Goal: Information Seeking & Learning: Check status

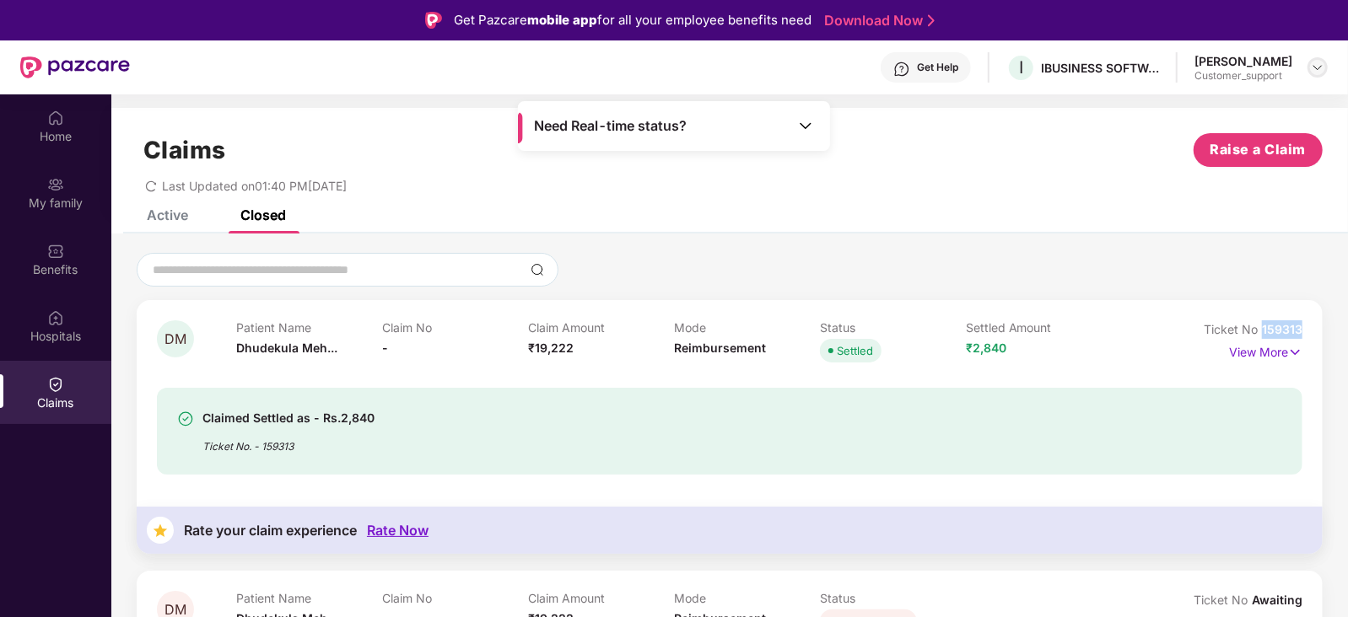
scroll to position [282, 0]
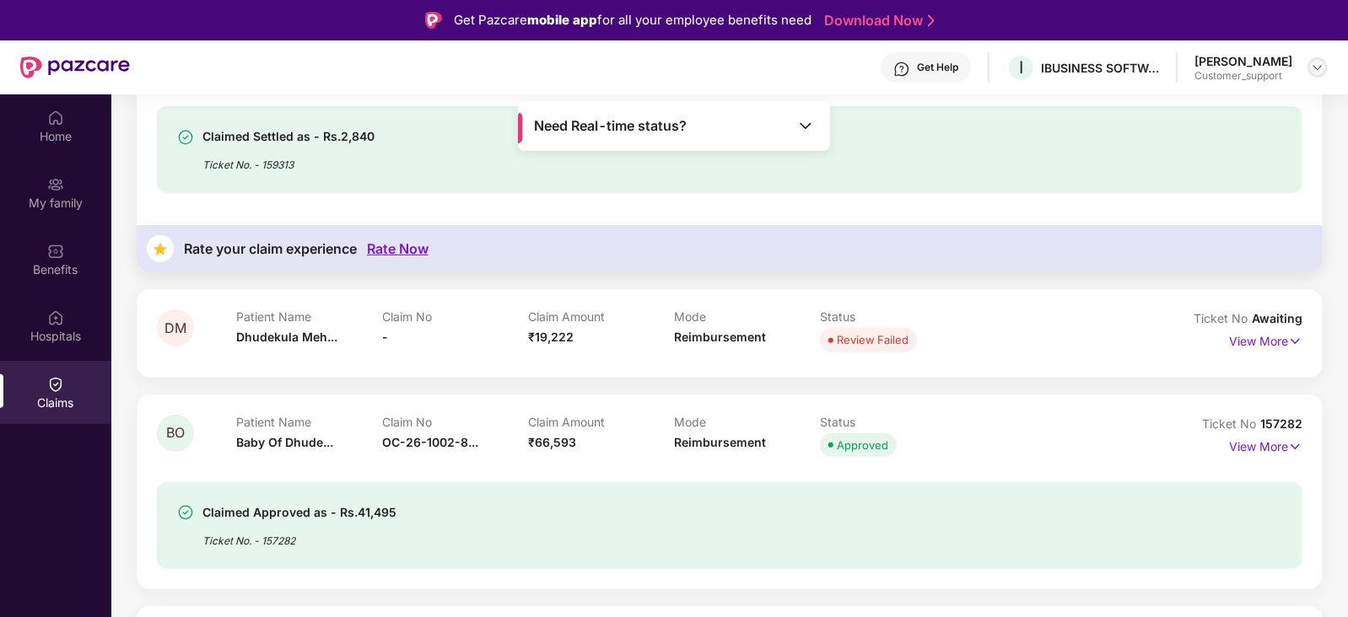
click at [1318, 70] on img at bounding box center [1317, 67] width 13 height 13
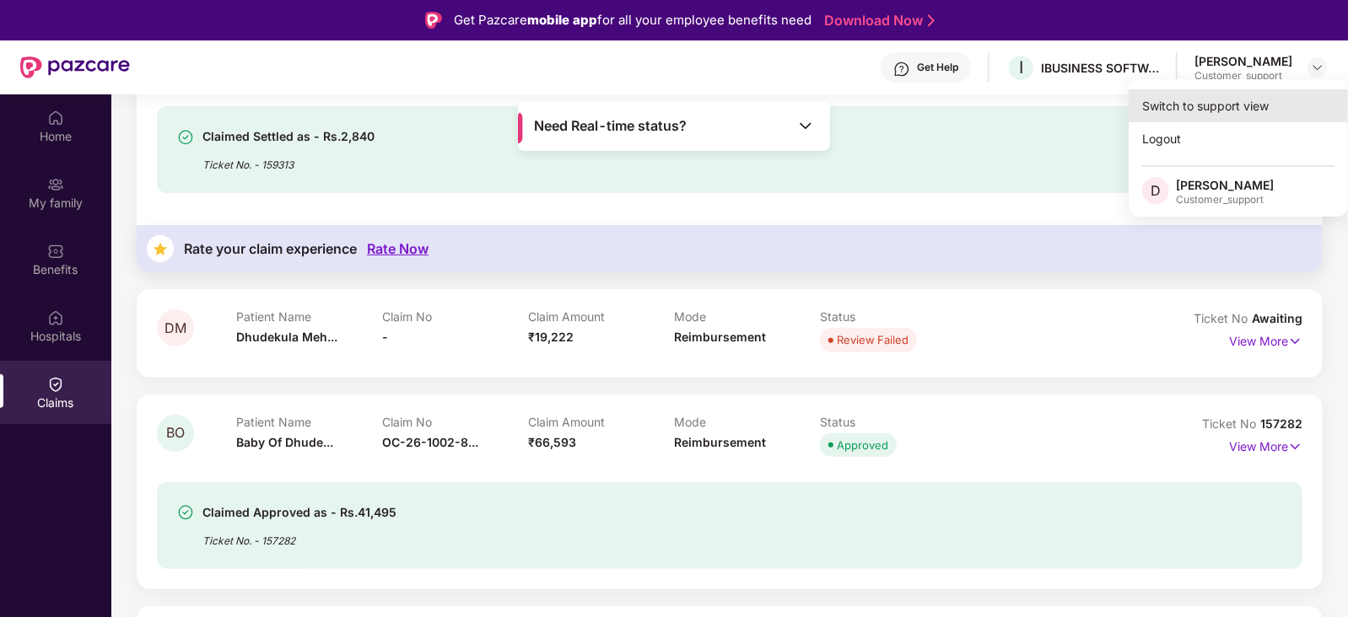
click at [1267, 100] on div "Switch to support view" at bounding box center [1237, 105] width 219 height 33
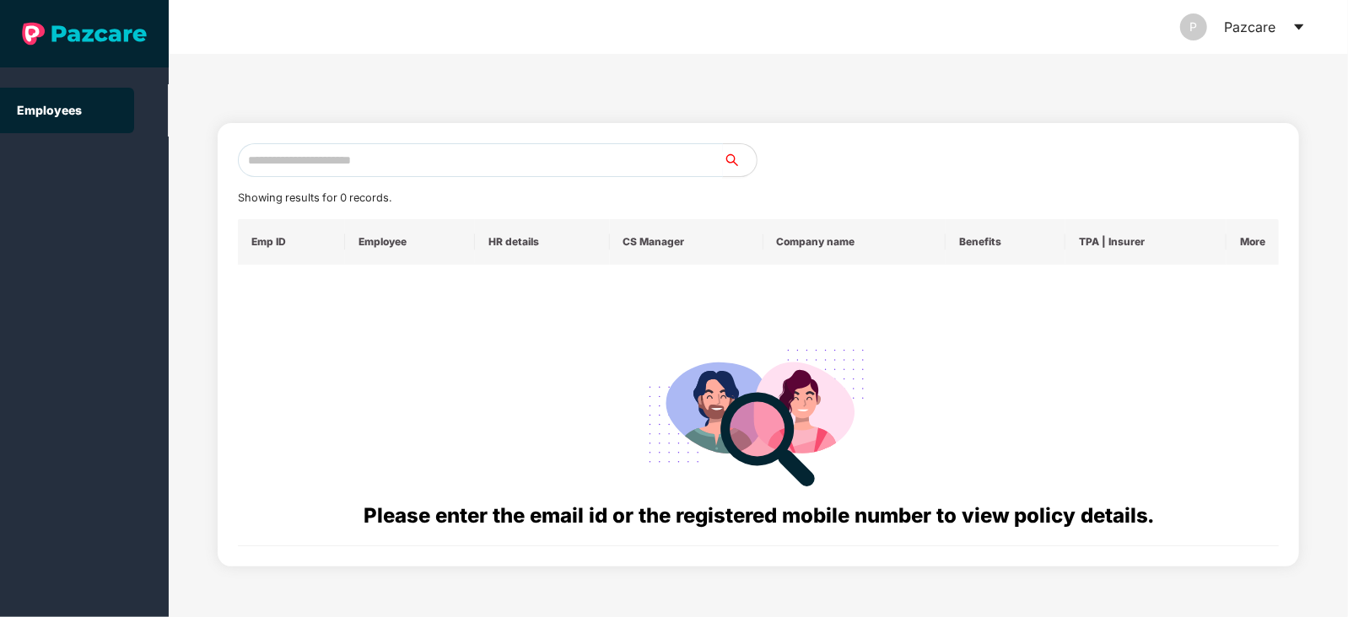
click at [565, 150] on input "text" at bounding box center [480, 160] width 485 height 34
paste input "**********"
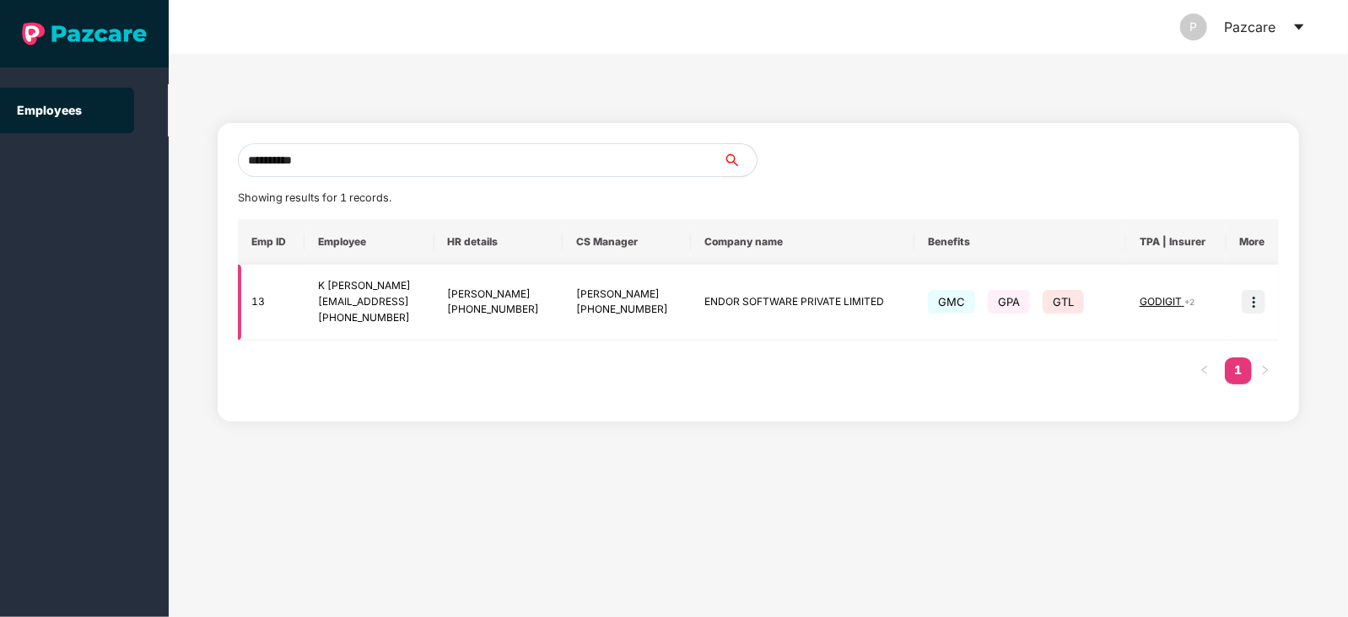
type input "**********"
click at [1254, 297] on img at bounding box center [1253, 302] width 24 height 24
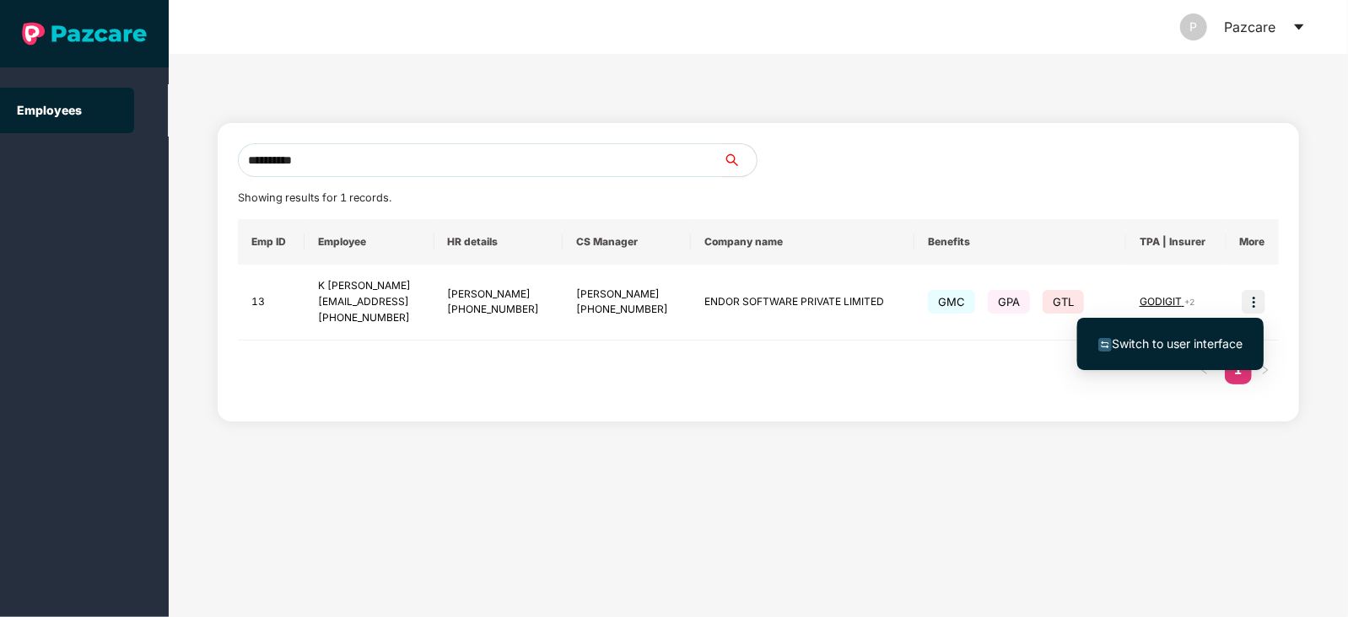
click at [1150, 339] on span "Switch to user interface" at bounding box center [1177, 344] width 131 height 14
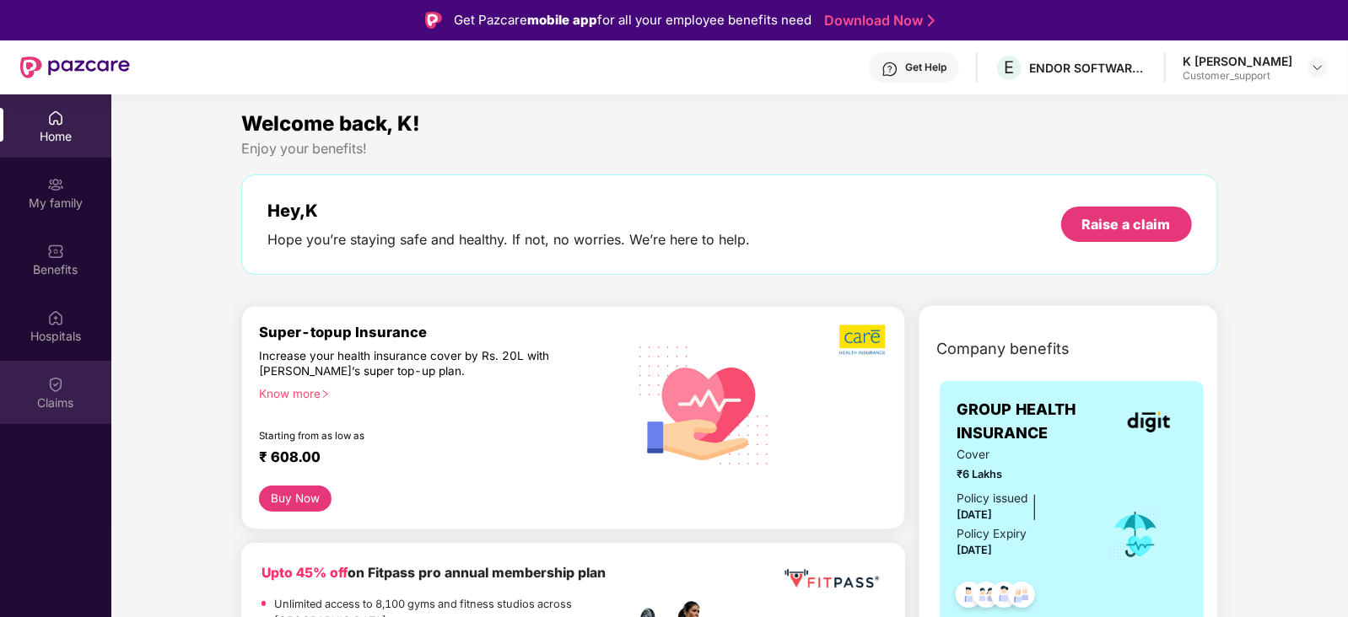
click at [71, 409] on div "Claims" at bounding box center [55, 403] width 111 height 17
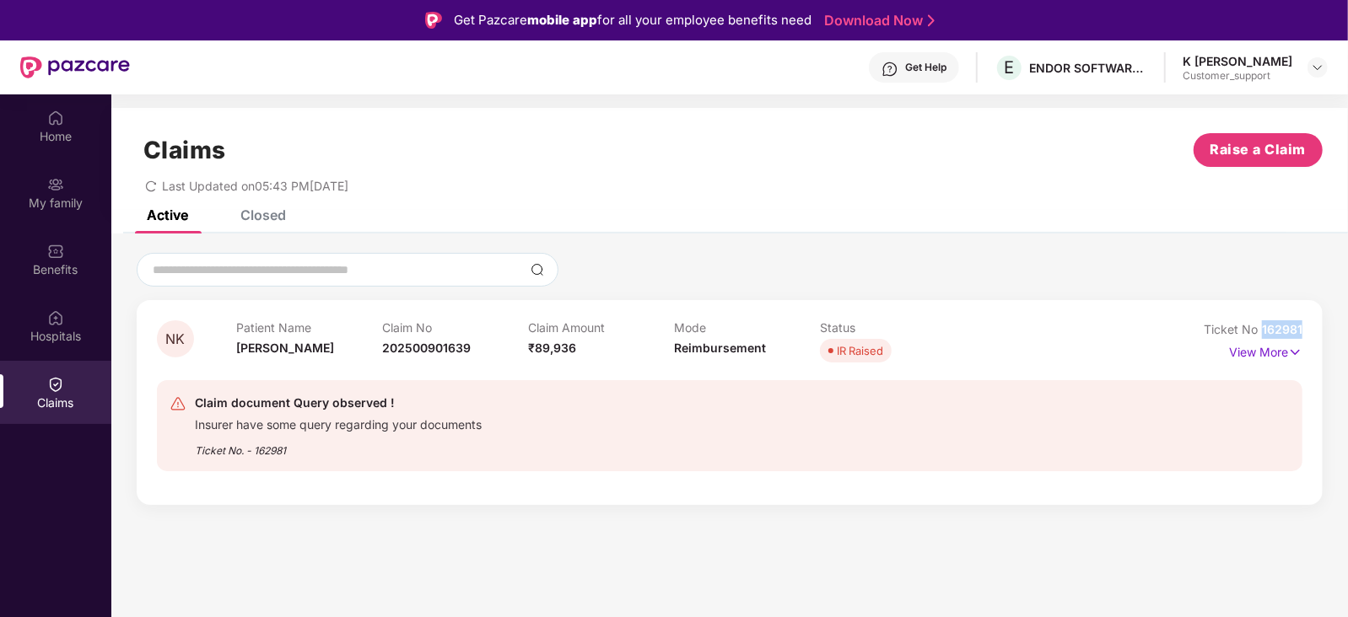
drag, startPoint x: 1307, startPoint y: 326, endPoint x: 1261, endPoint y: 331, distance: 46.6
click at [1261, 331] on div "NK Patient Name [PERSON_NAME] K V Claim No 202500901639 Claim Amount ₹89,936 Mo…" at bounding box center [730, 402] width 1186 height 205
drag, startPoint x: 1137, startPoint y: 353, endPoint x: 1304, endPoint y: 331, distance: 168.3
click at [1304, 331] on div "NK Patient Name [PERSON_NAME] K V Claim No 202500901639 Claim Amount ₹89,936 Mo…" at bounding box center [730, 402] width 1186 height 205
drag, startPoint x: 1260, startPoint y: 326, endPoint x: 1309, endPoint y: 326, distance: 48.9
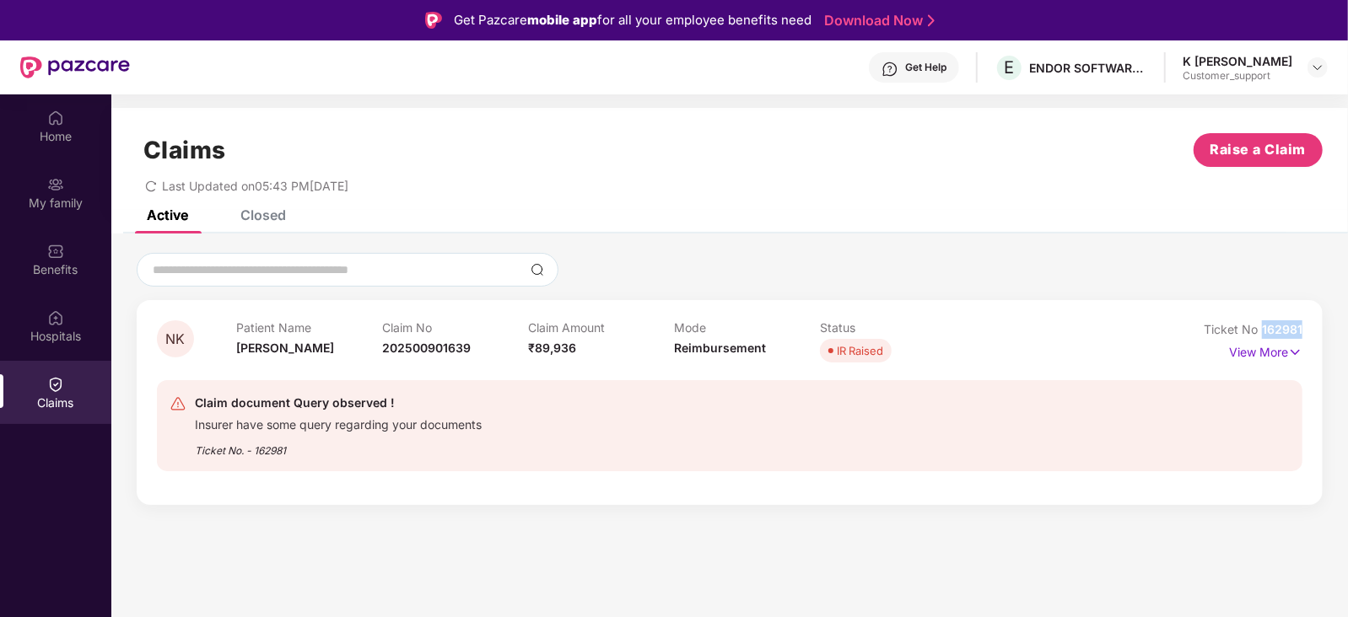
click at [1309, 326] on div "NK Patient Name [PERSON_NAME] K V Claim No 202500901639 Claim Amount ₹89,936 Mo…" at bounding box center [730, 402] width 1186 height 205
copy span "162981"
click at [1320, 76] on div at bounding box center [1317, 67] width 20 height 20
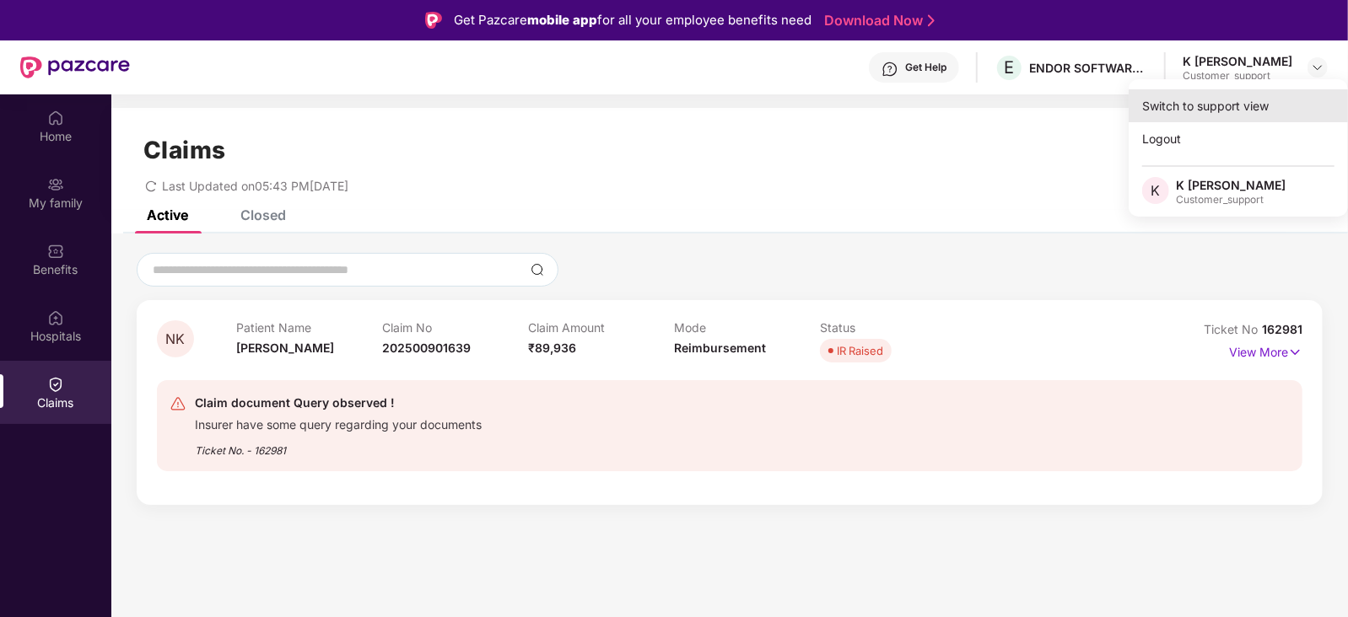
click at [1250, 105] on div "Switch to support view" at bounding box center [1237, 105] width 219 height 33
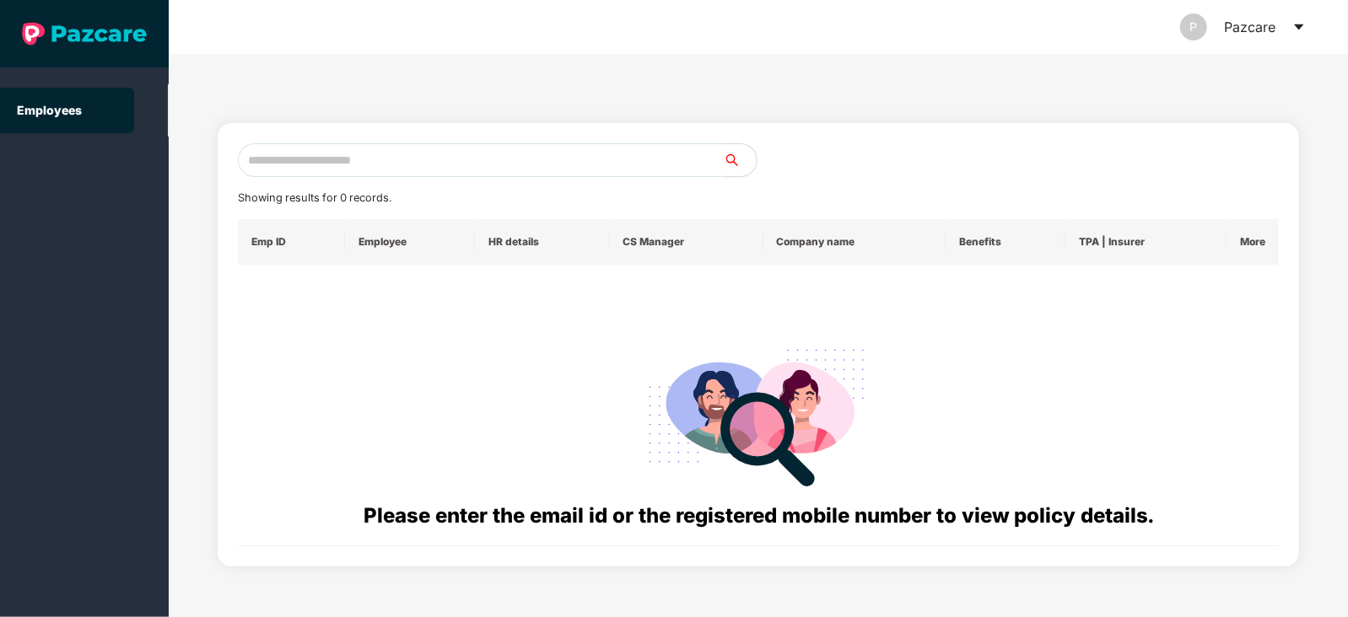
click at [509, 148] on input "text" at bounding box center [480, 160] width 485 height 34
paste input "**********"
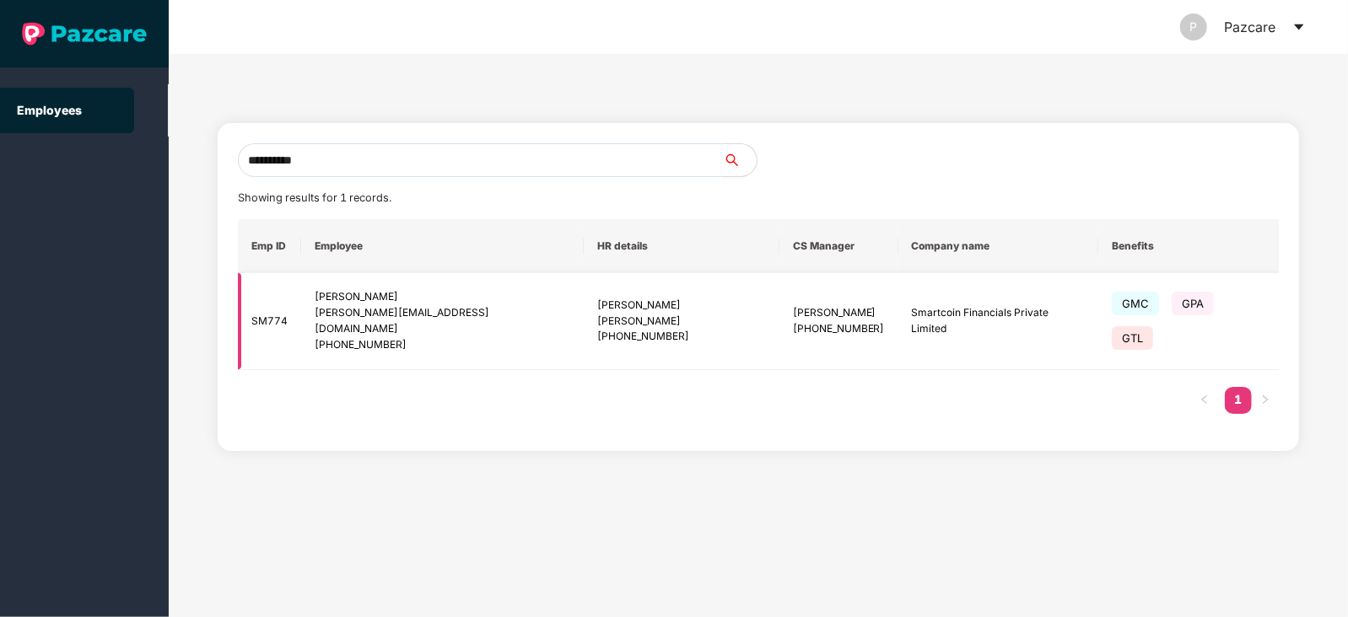
type input "**********"
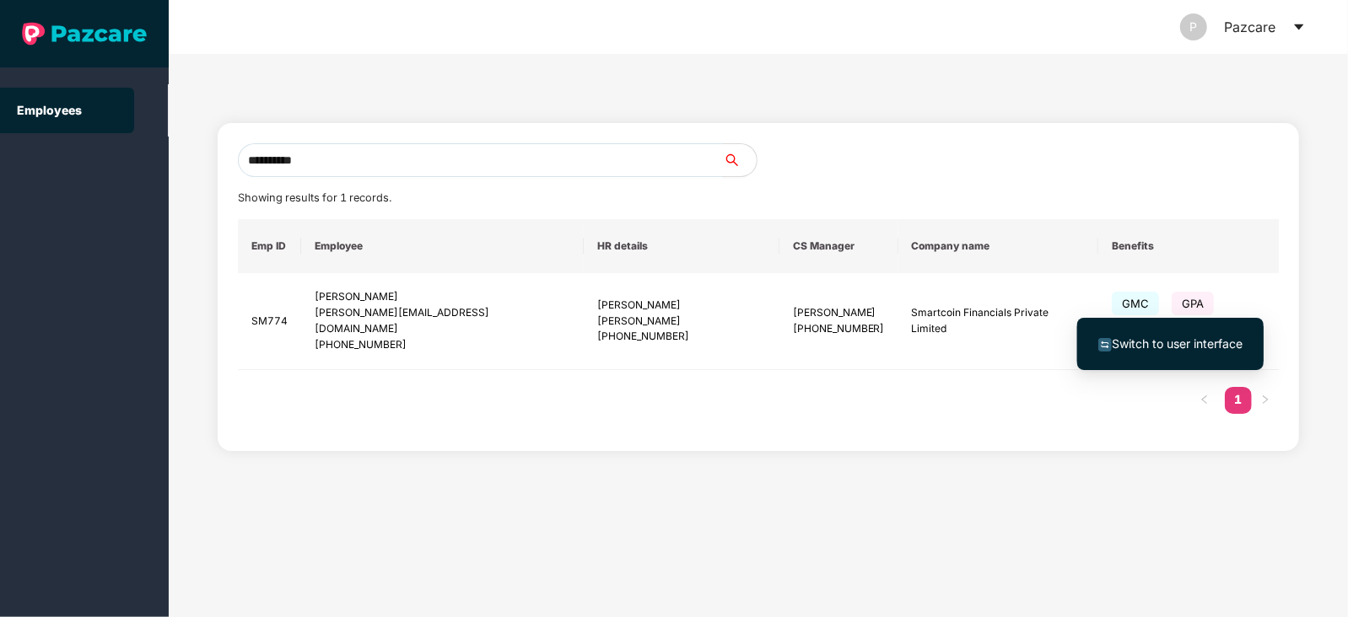
click at [1171, 344] on span "Switch to user interface" at bounding box center [1177, 344] width 131 height 14
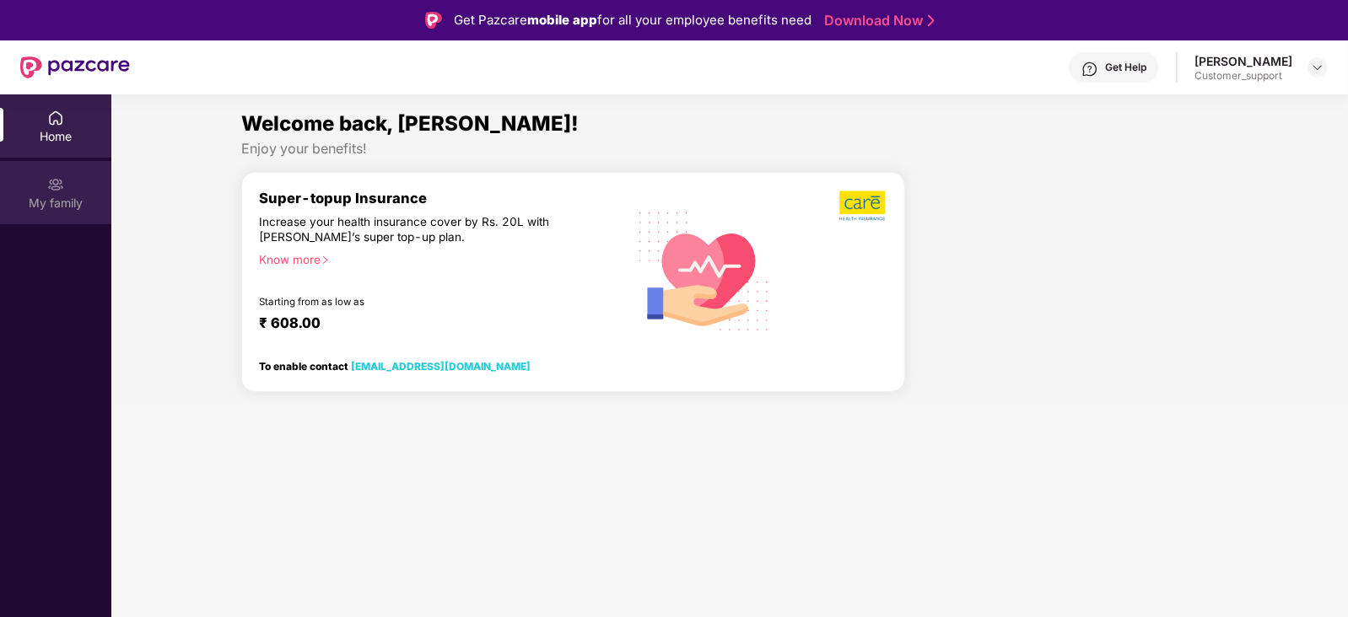
click at [47, 177] on img at bounding box center [55, 184] width 17 height 17
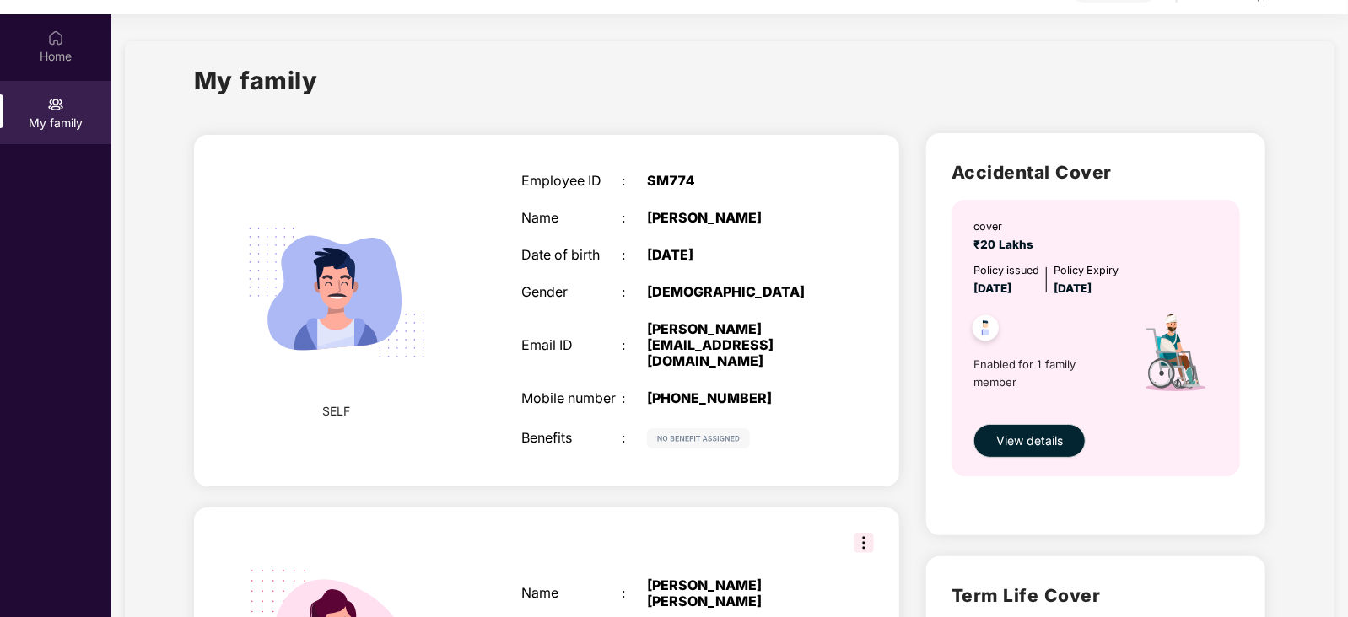
scroll to position [0, 0]
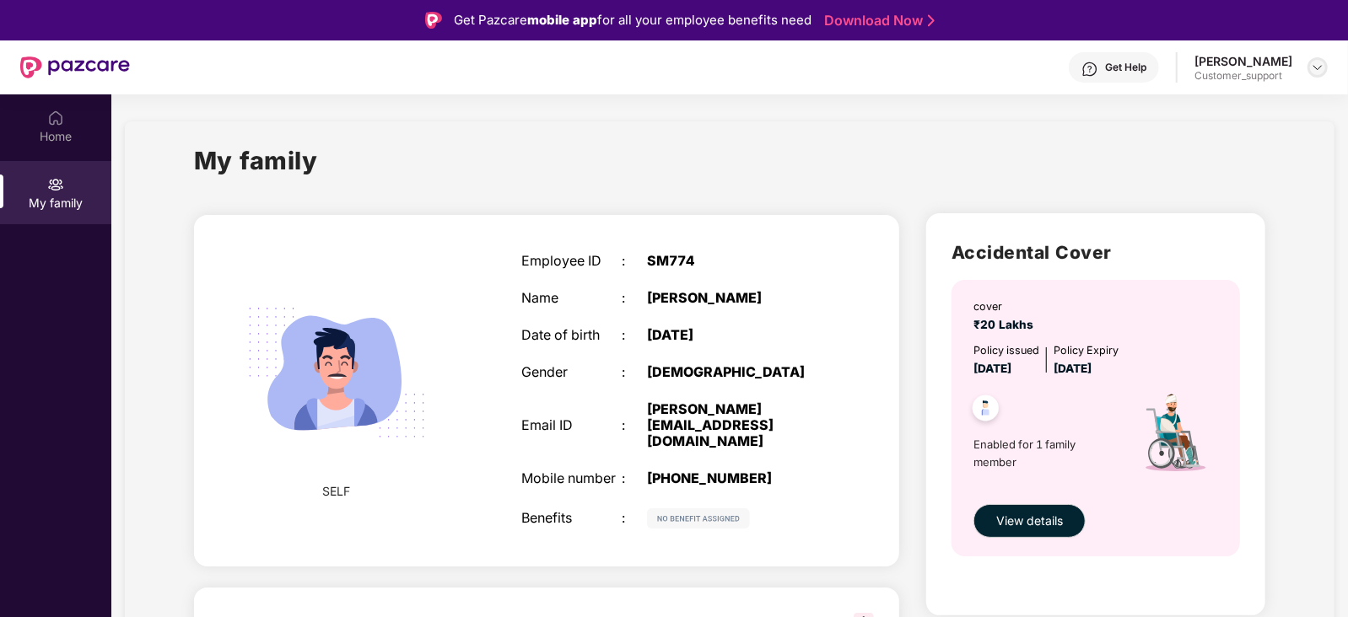
click at [1319, 68] on img at bounding box center [1317, 67] width 13 height 13
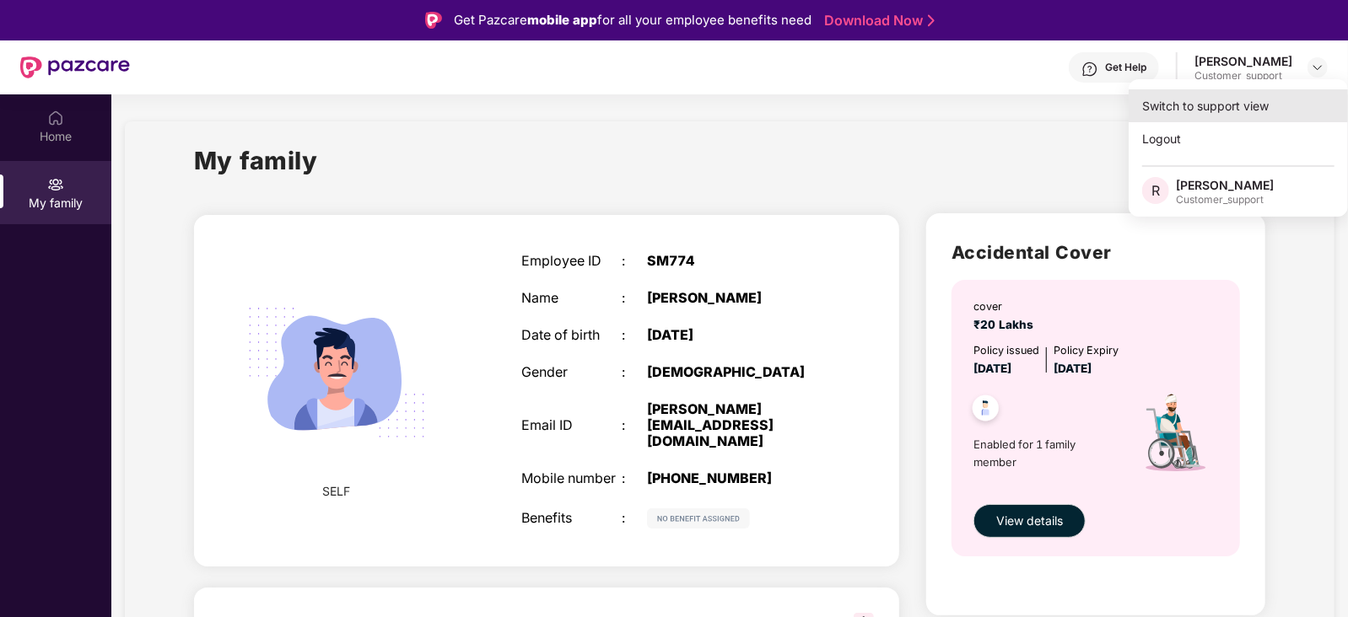
click at [1270, 102] on div "Switch to support view" at bounding box center [1237, 105] width 219 height 33
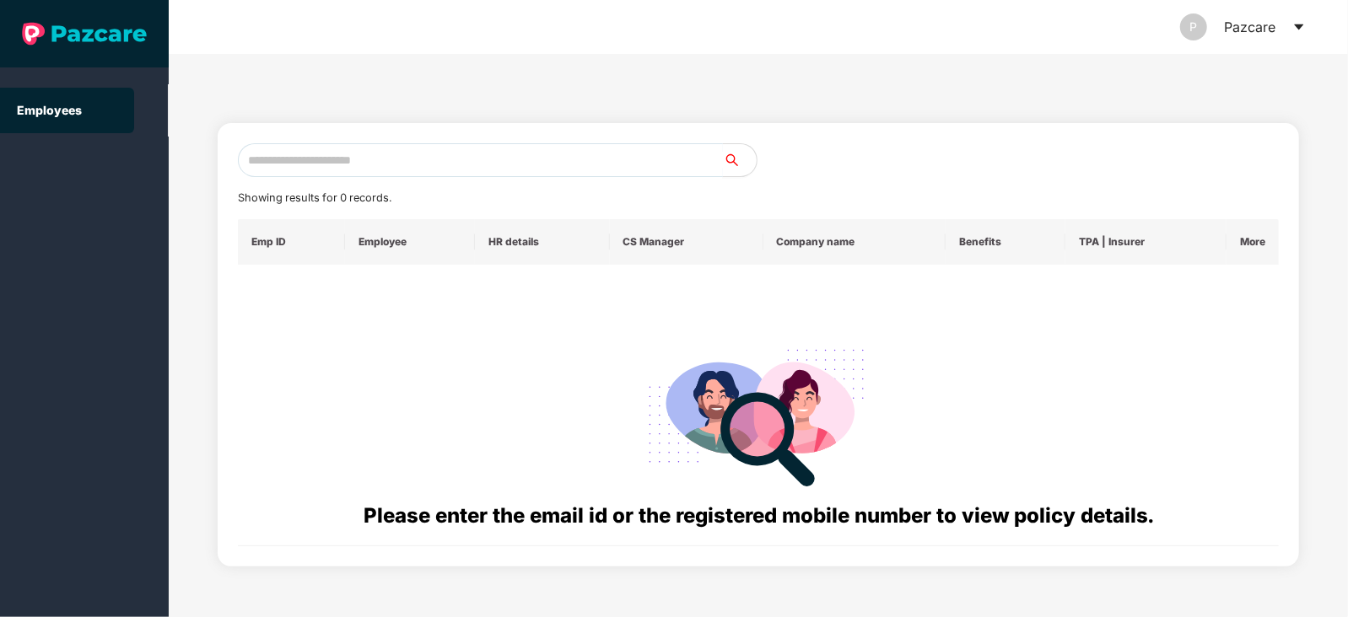
click at [633, 157] on input "text" at bounding box center [480, 160] width 485 height 34
paste input "**********"
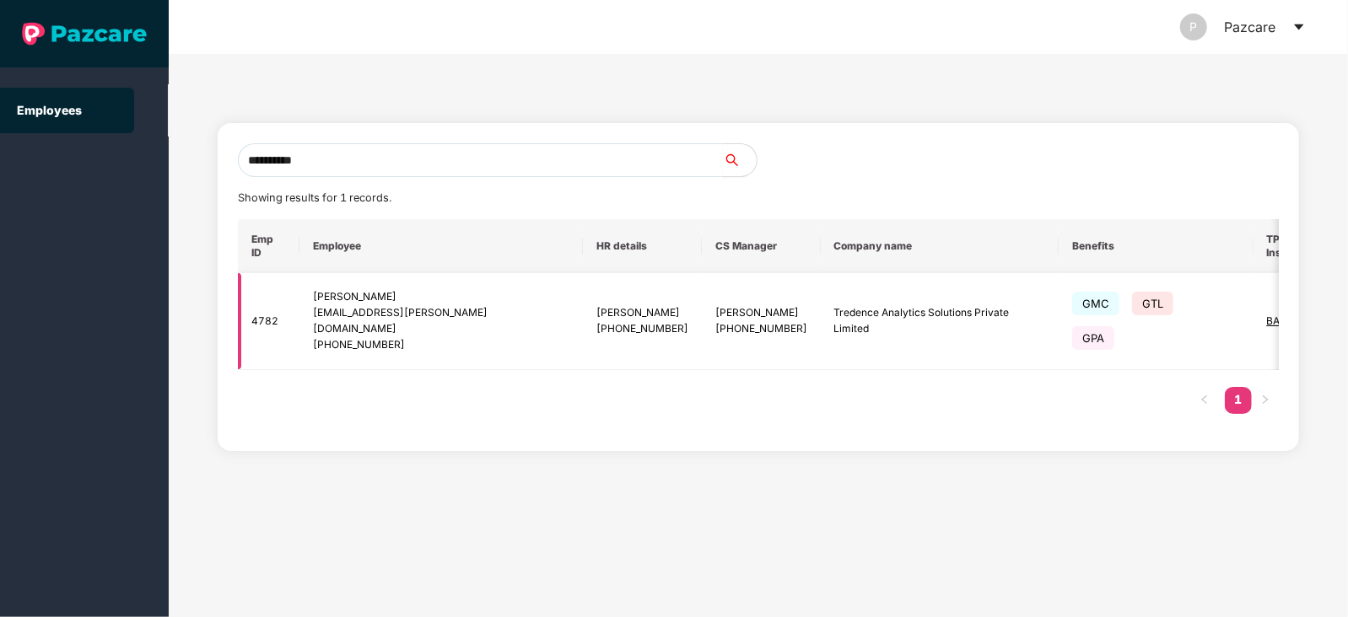
type input "**********"
click at [1267, 315] on span "BAJAJ" at bounding box center [1284, 321] width 35 height 13
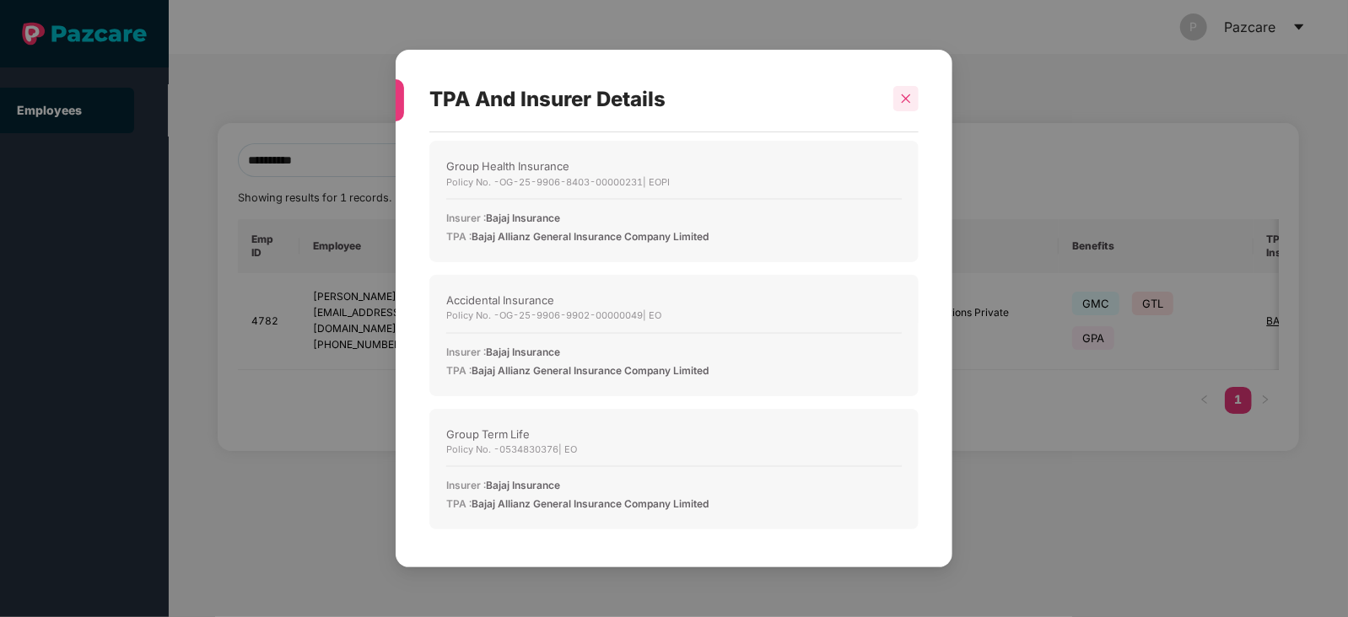
click at [907, 90] on div at bounding box center [905, 98] width 25 height 25
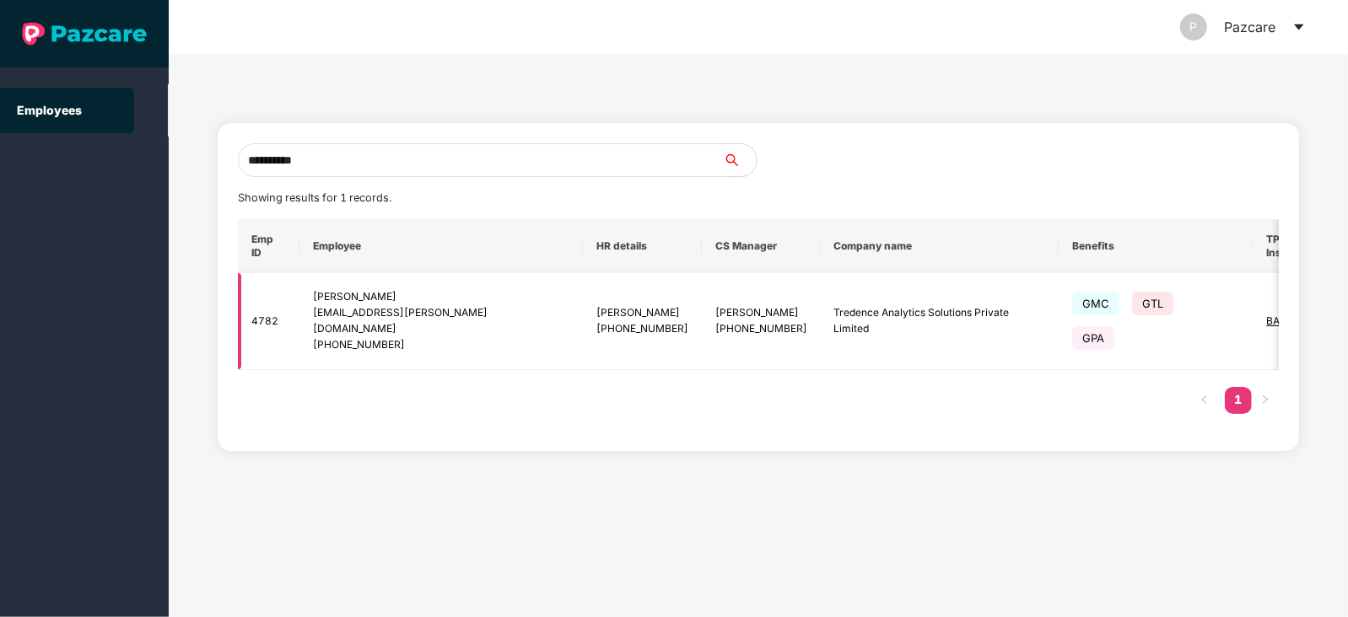
scroll to position [0, 39]
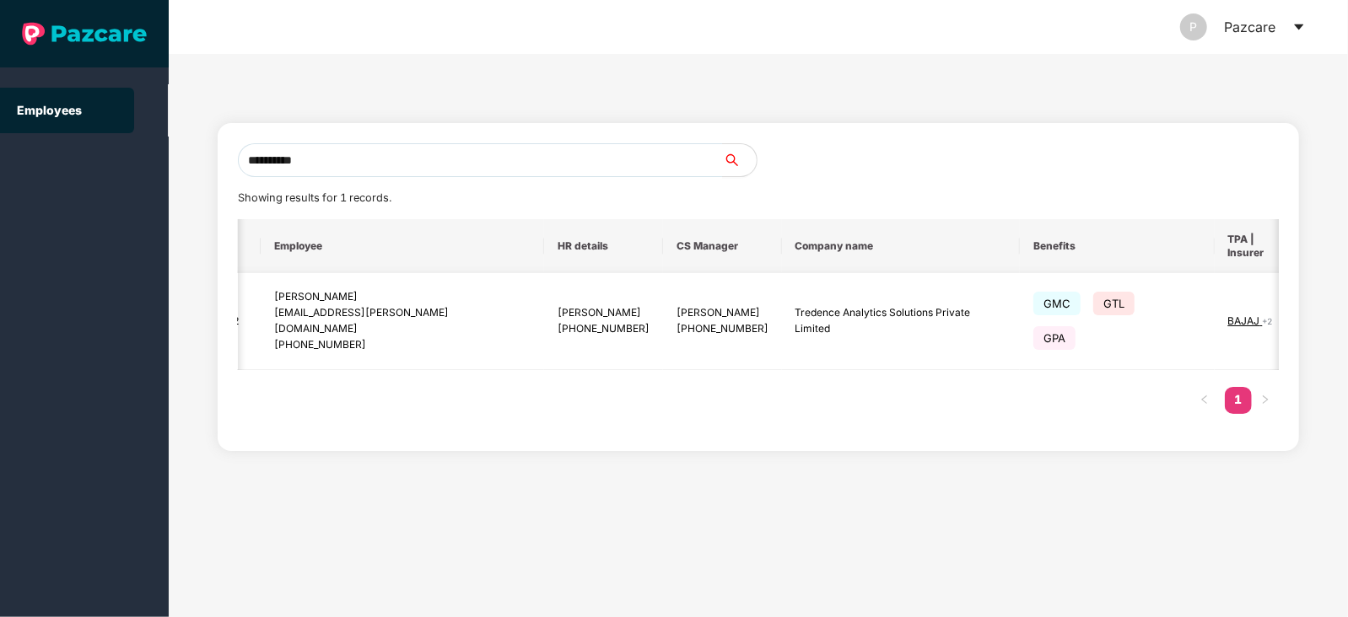
click at [1327, 317] on img at bounding box center [1339, 322] width 24 height 24
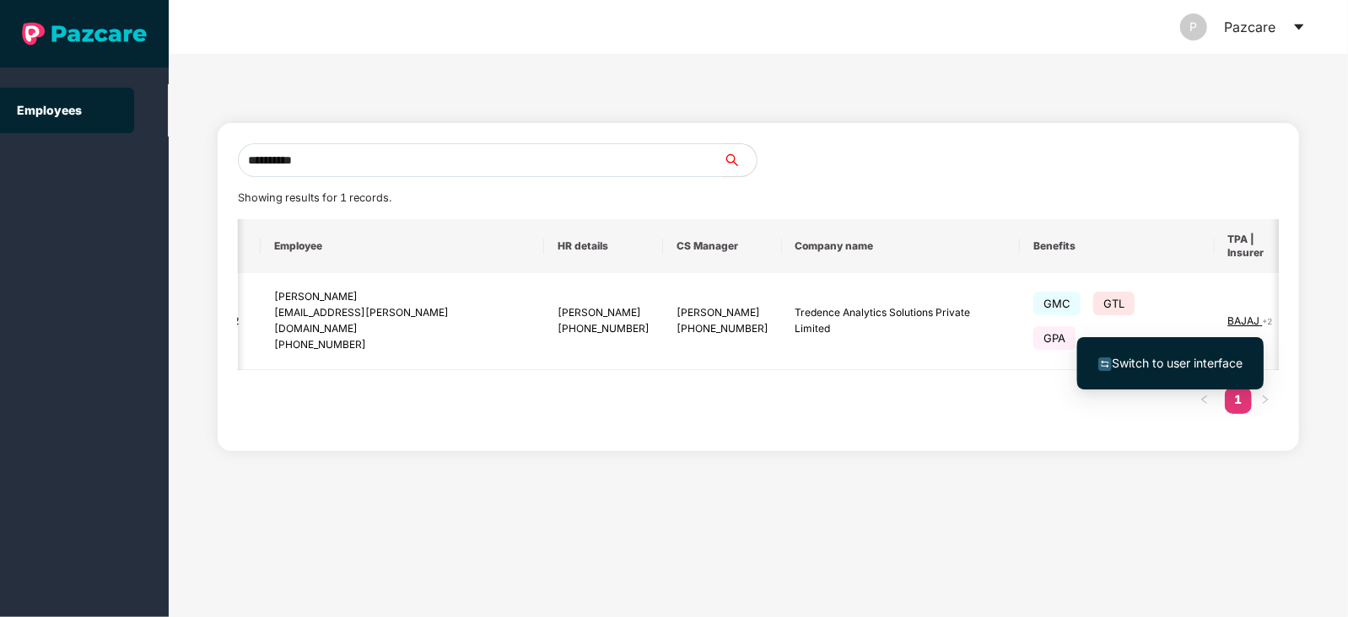
click at [1164, 358] on span "Switch to user interface" at bounding box center [1177, 363] width 131 height 14
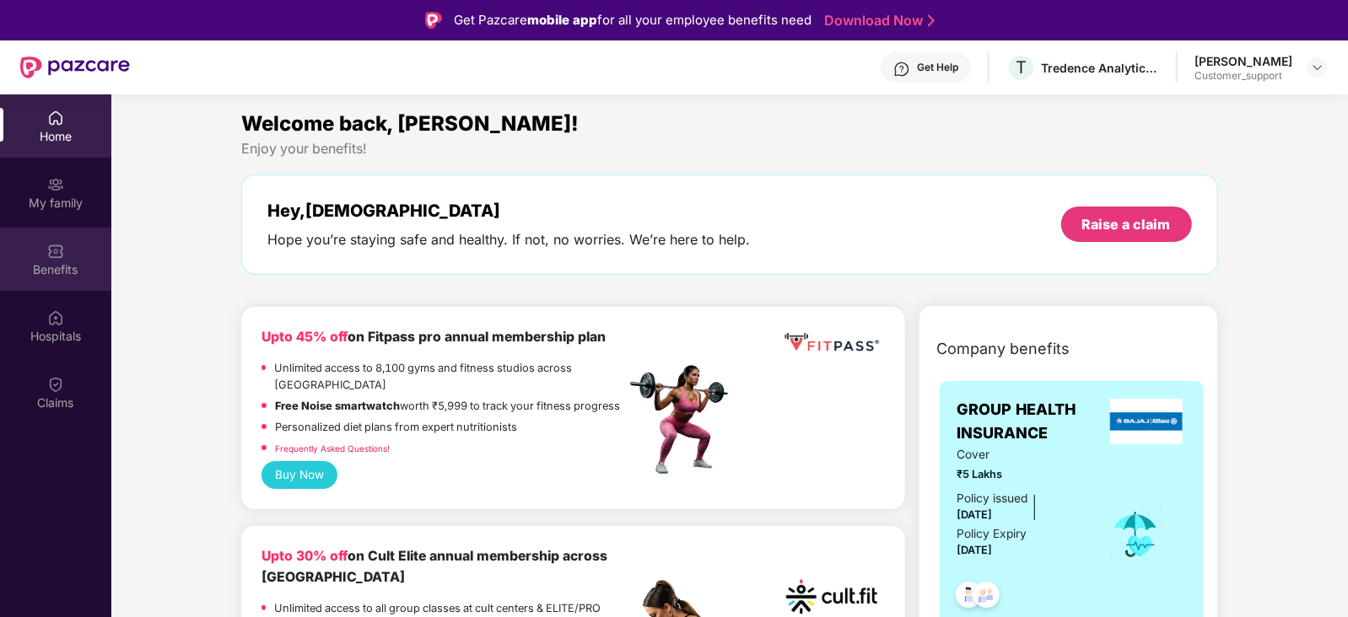
click at [49, 259] on img at bounding box center [55, 251] width 17 height 17
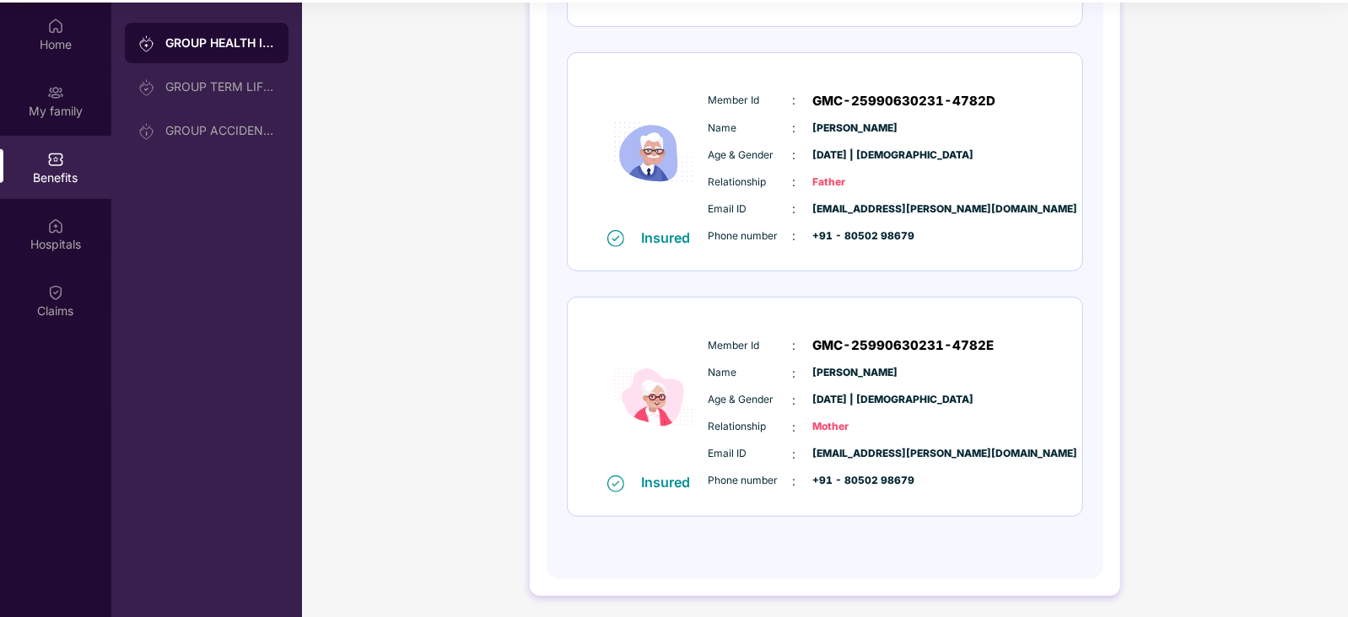
scroll to position [94, 0]
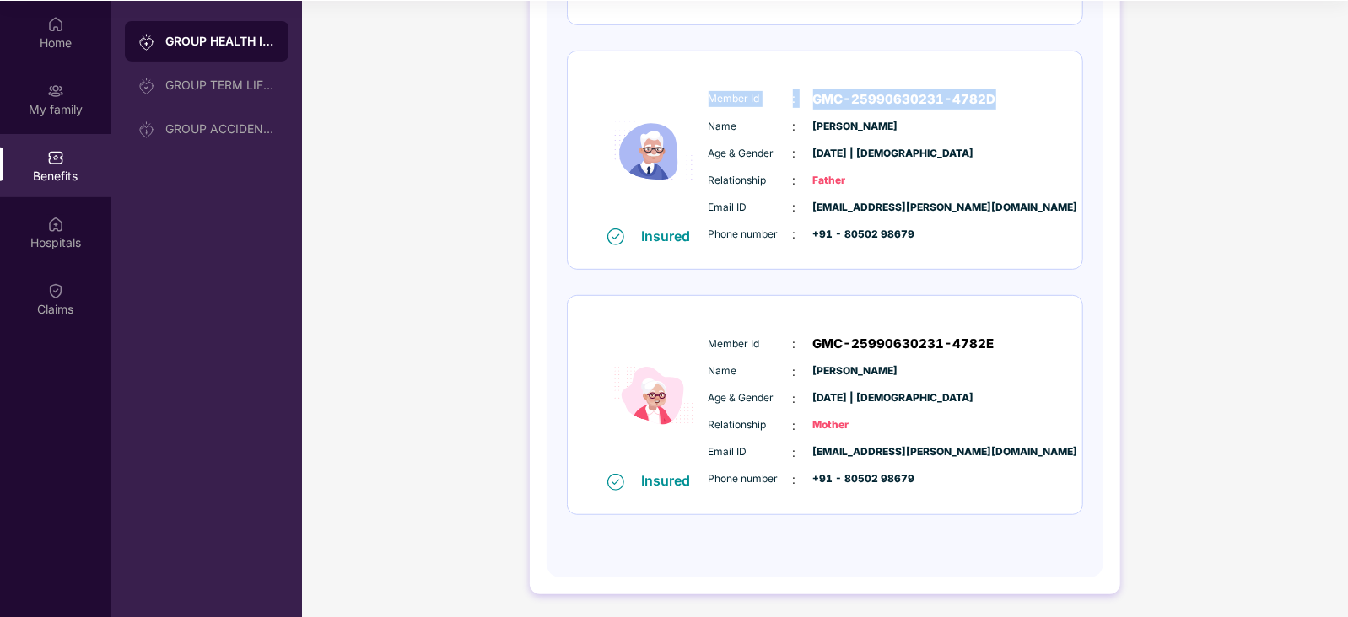
drag, startPoint x: 705, startPoint y: 94, endPoint x: 991, endPoint y: 84, distance: 286.1
click at [991, 84] on div "Member Id : GMC-25990630231-4782D Name : [PERSON_NAME] Age & Gender : [DATE] | …" at bounding box center [875, 167] width 343 height 172
copy div "Member Id : GMC-25990630231-4782D"
click at [708, 124] on span "Name" at bounding box center [750, 127] width 84 height 16
drag, startPoint x: 707, startPoint y: 124, endPoint x: 864, endPoint y: 122, distance: 157.7
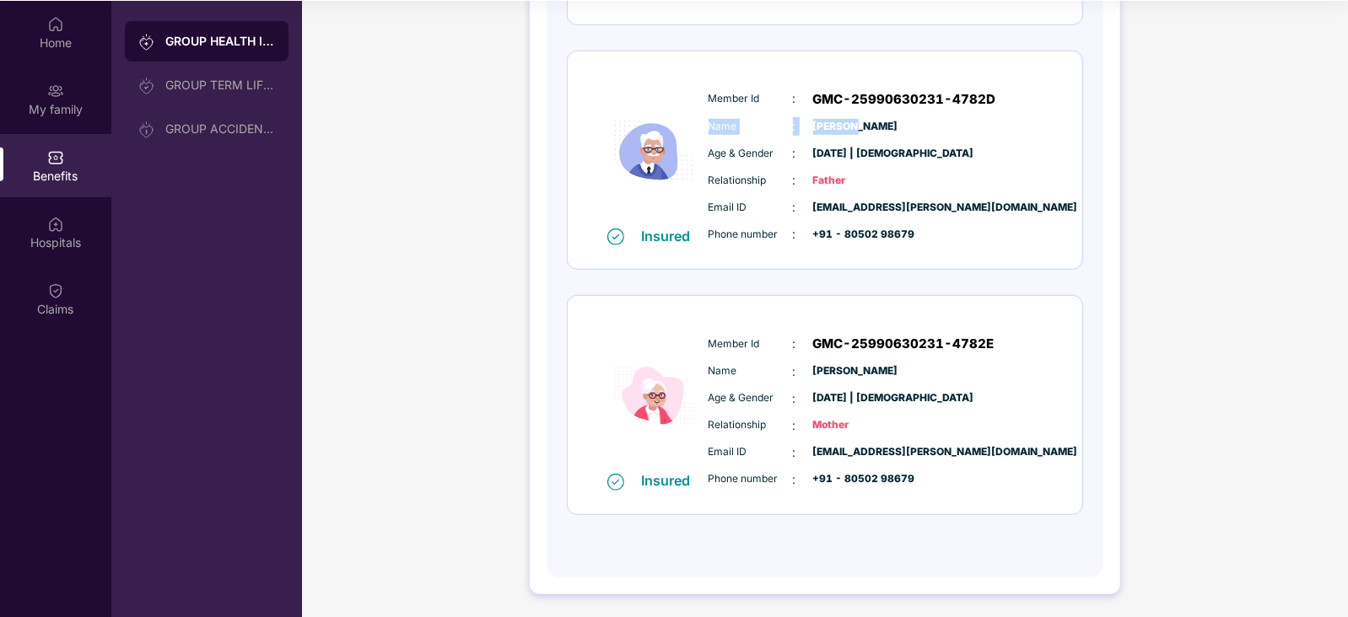
click at [864, 122] on div "Name : [PERSON_NAME]" at bounding box center [875, 126] width 335 height 19
copy div "Name : [PERSON_NAME]"
click at [710, 202] on span "Email ID" at bounding box center [750, 208] width 84 height 16
click at [706, 204] on div "Email ID : [EMAIL_ADDRESS][PERSON_NAME][DOMAIN_NAME] Phone number : +91 - 80502…" at bounding box center [875, 221] width 343 height 46
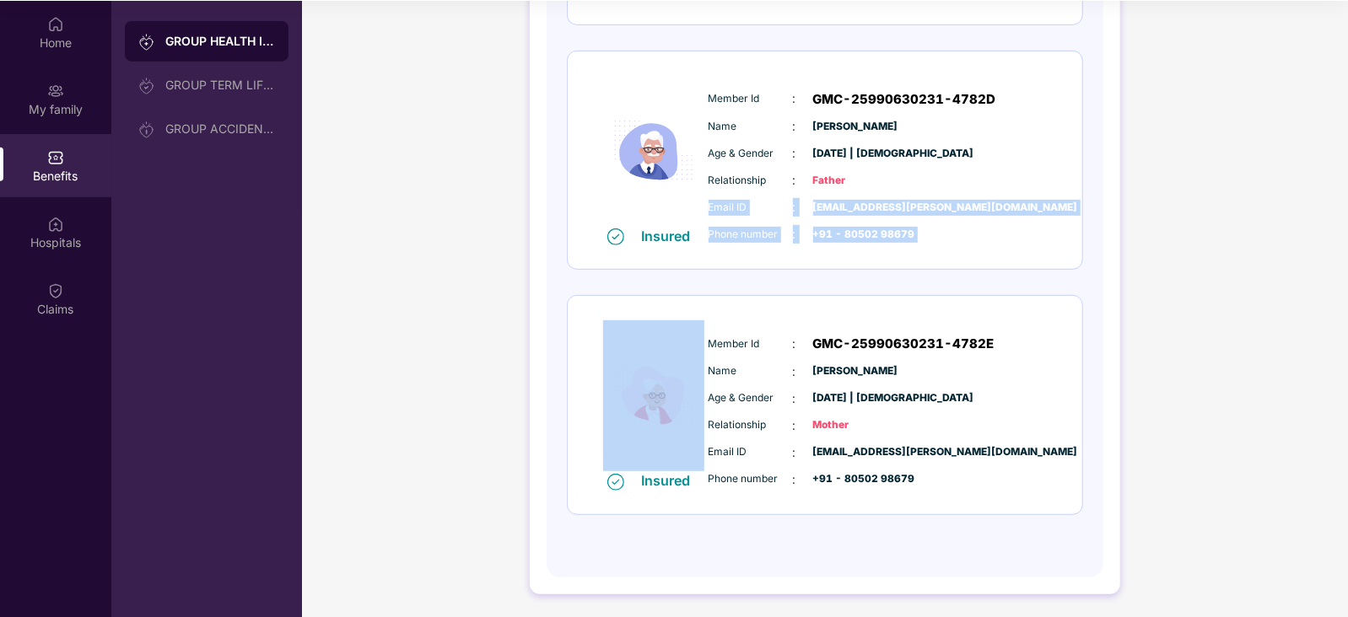
drag, startPoint x: 707, startPoint y: 204, endPoint x: 965, endPoint y: 223, distance: 258.7
click at [965, 223] on div "Email ID : [EMAIL_ADDRESS][PERSON_NAME][DOMAIN_NAME] Phone number : +91 - 80502…" at bounding box center [875, 221] width 343 height 46
copy div "Email ID : [EMAIL_ADDRESS][PERSON_NAME][DOMAIN_NAME] Phone number : +91 - 80502…"
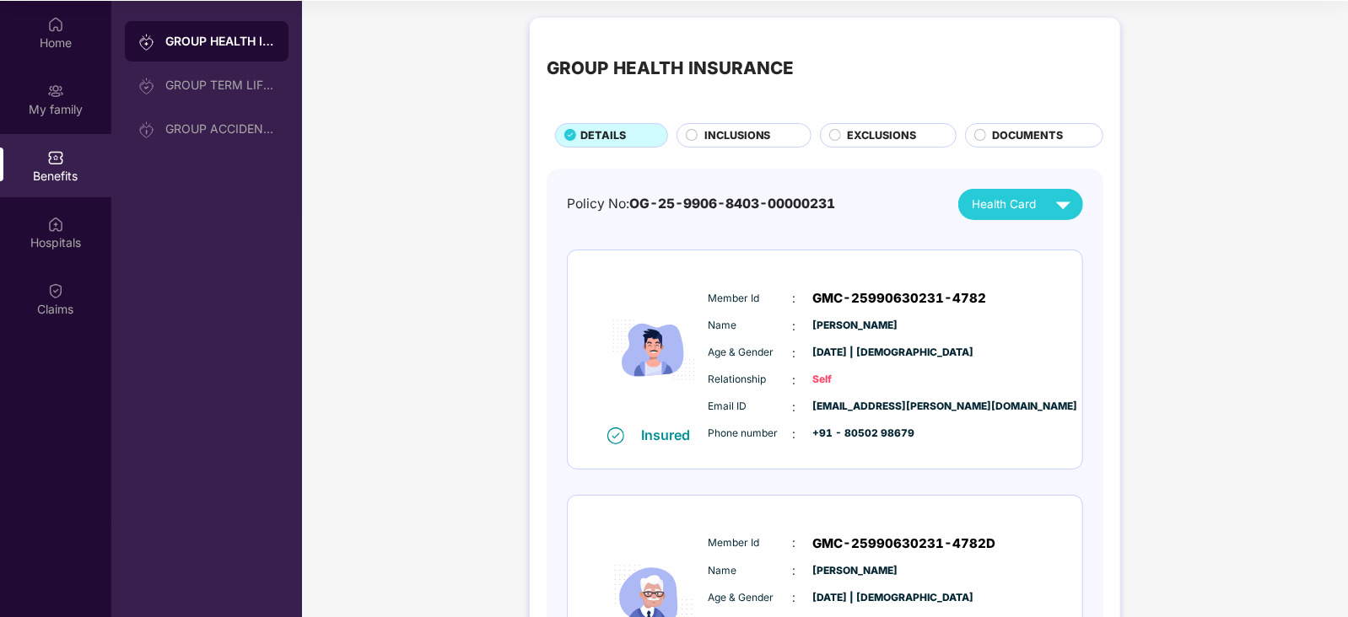
scroll to position [0, 0]
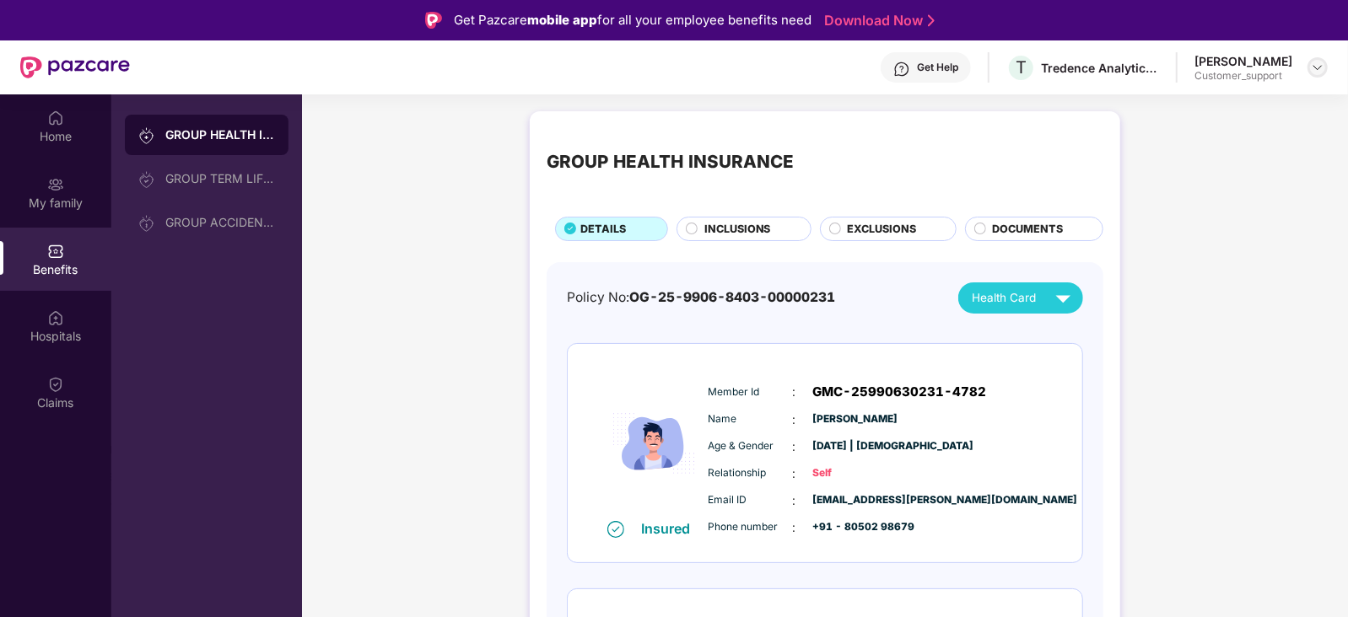
click at [1317, 66] on img at bounding box center [1317, 67] width 13 height 13
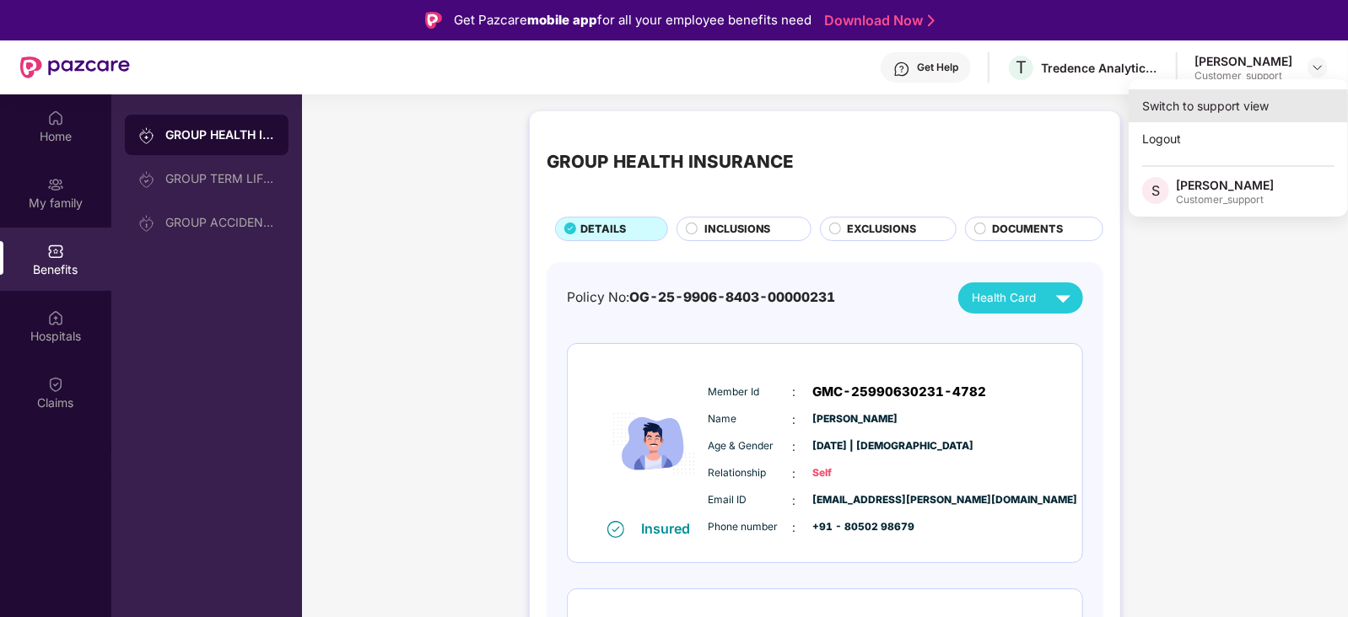
click at [1251, 97] on div "Switch to support view" at bounding box center [1237, 105] width 219 height 33
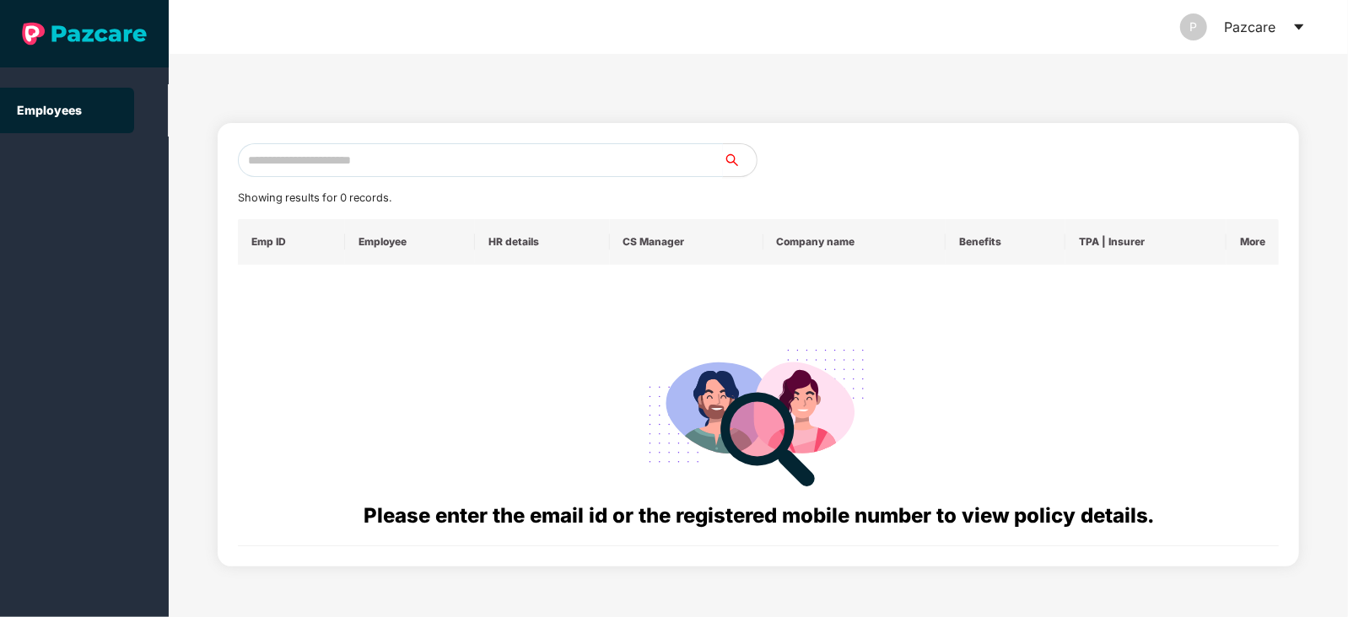
click at [624, 163] on input "text" at bounding box center [480, 160] width 485 height 34
paste input "**********"
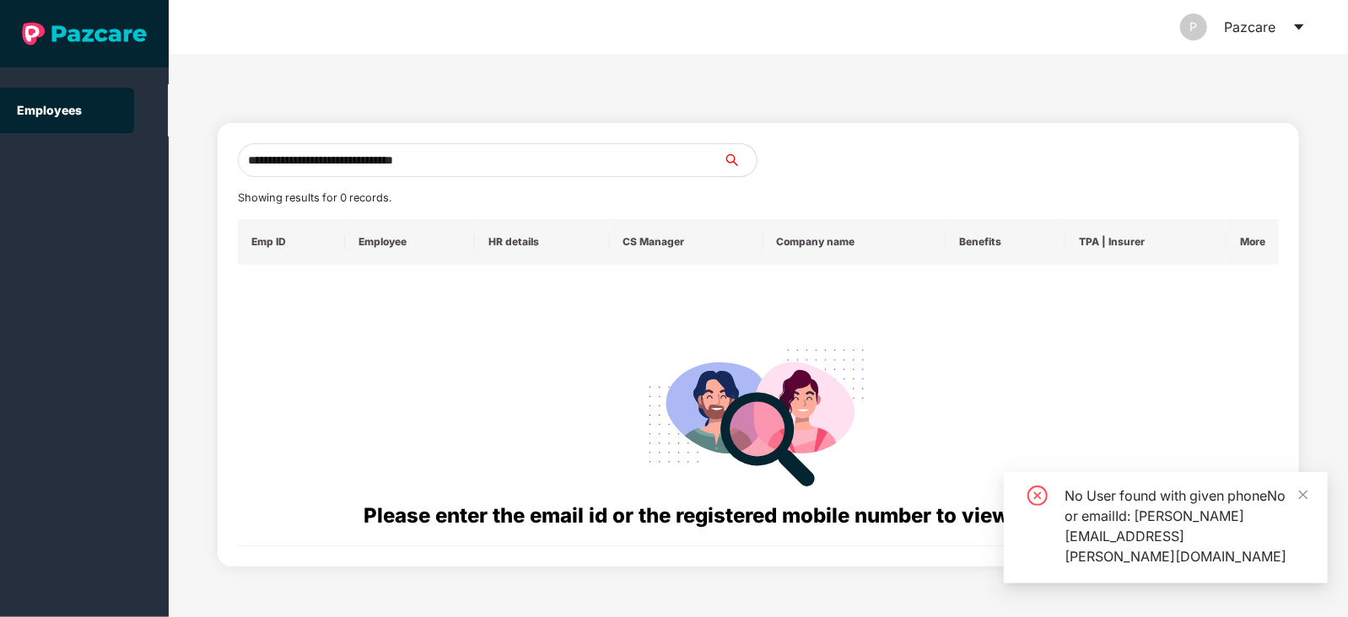
drag, startPoint x: 525, startPoint y: 159, endPoint x: 257, endPoint y: 157, distance: 267.4
click at [257, 157] on input "**********" at bounding box center [480, 160] width 485 height 34
type input "*"
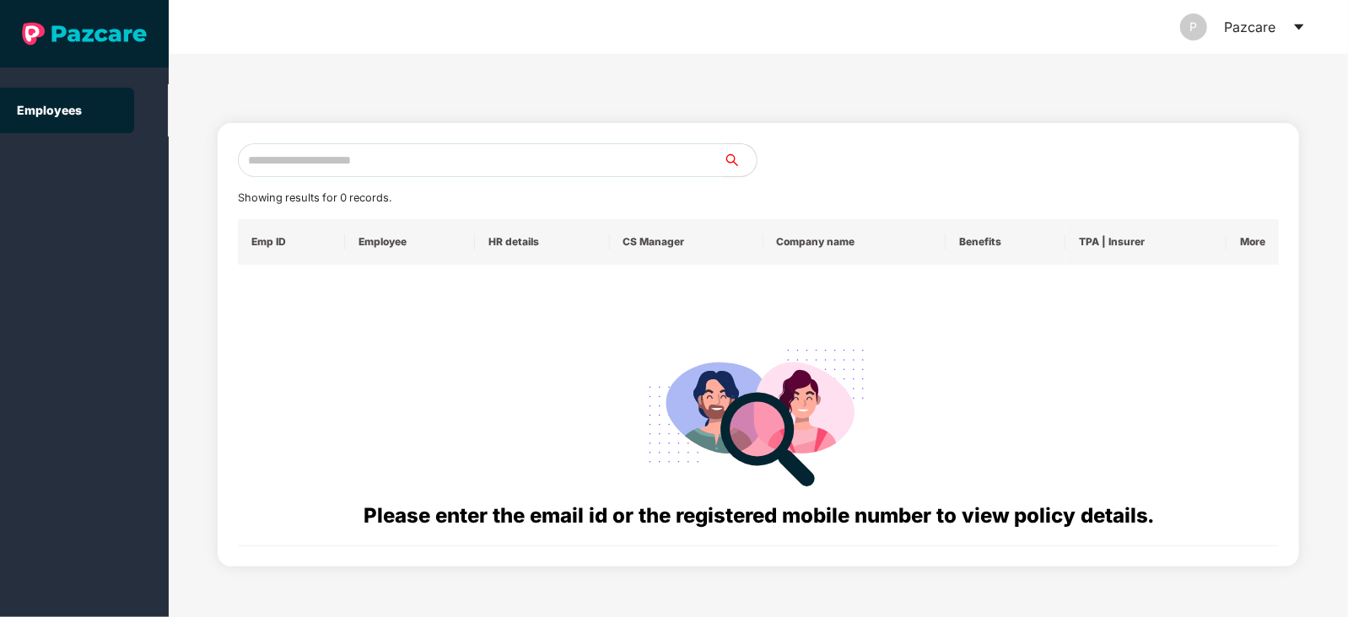
click at [370, 153] on input "text" at bounding box center [480, 160] width 485 height 34
paste input "**********"
type input "**********"
drag, startPoint x: 370, startPoint y: 153, endPoint x: 230, endPoint y: 169, distance: 140.8
click at [230, 169] on div "**********" at bounding box center [758, 345] width 1081 height 444
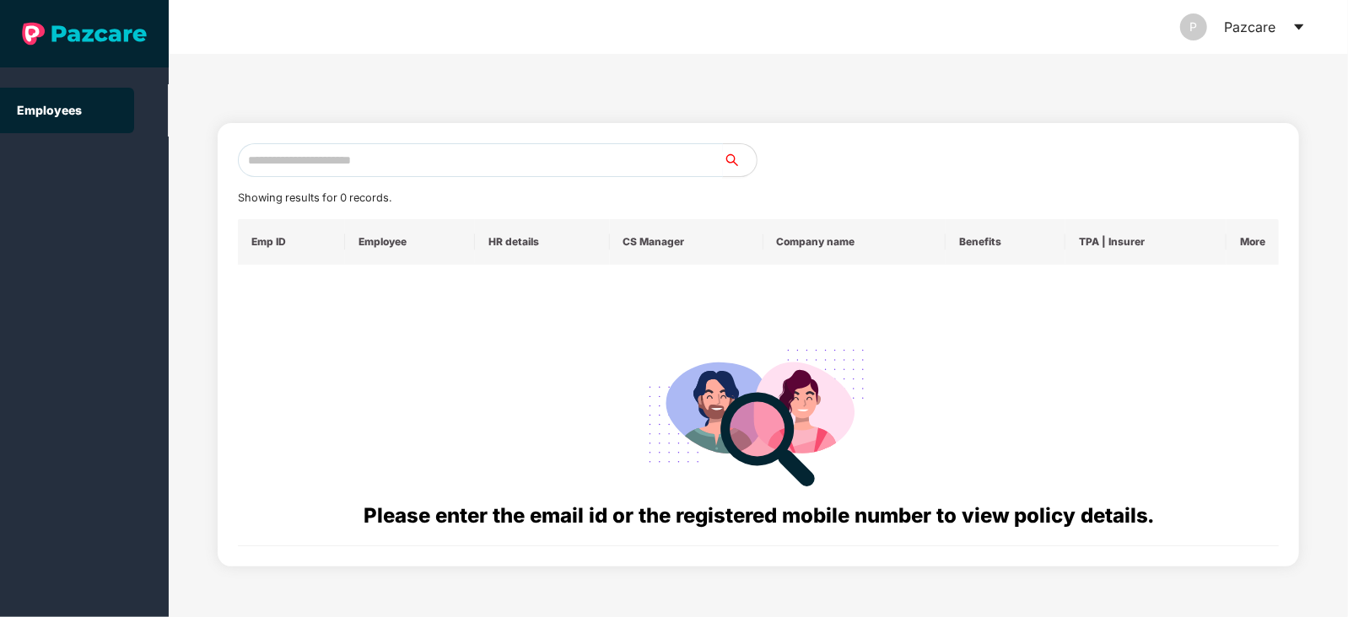
click at [279, 166] on input "text" at bounding box center [480, 160] width 485 height 34
click at [296, 156] on input "text" at bounding box center [480, 160] width 485 height 34
type input "*"
type input "**********"
drag, startPoint x: 335, startPoint y: 158, endPoint x: 245, endPoint y: 170, distance: 91.1
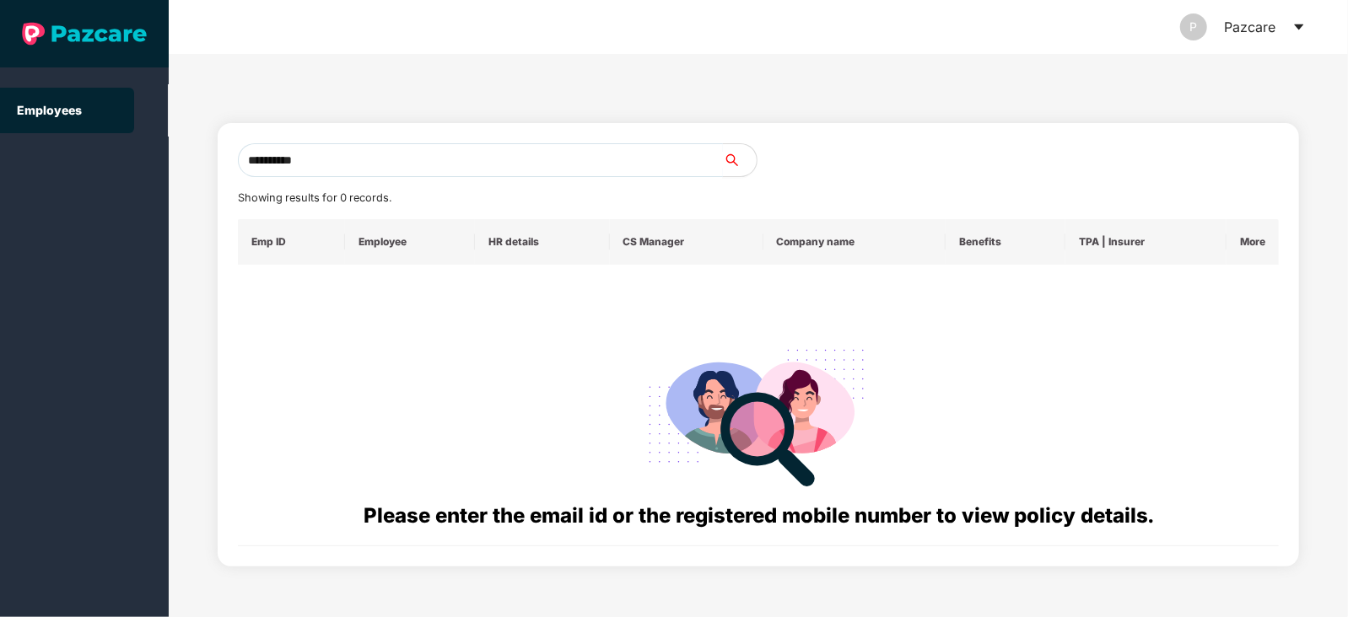
click at [245, 170] on input "**********" at bounding box center [480, 160] width 485 height 34
click at [295, 159] on input "text" at bounding box center [480, 160] width 485 height 34
click at [390, 153] on input "text" at bounding box center [480, 160] width 485 height 34
paste input "**********"
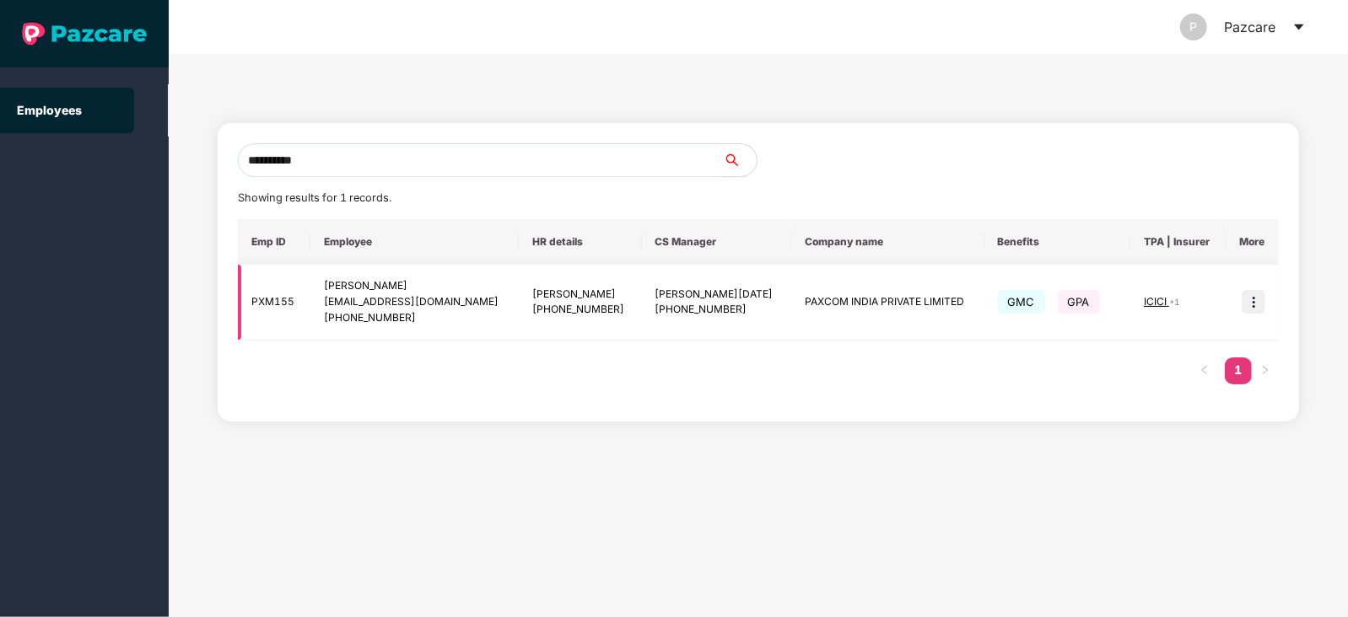
type input "**********"
click at [1246, 296] on img at bounding box center [1253, 302] width 24 height 24
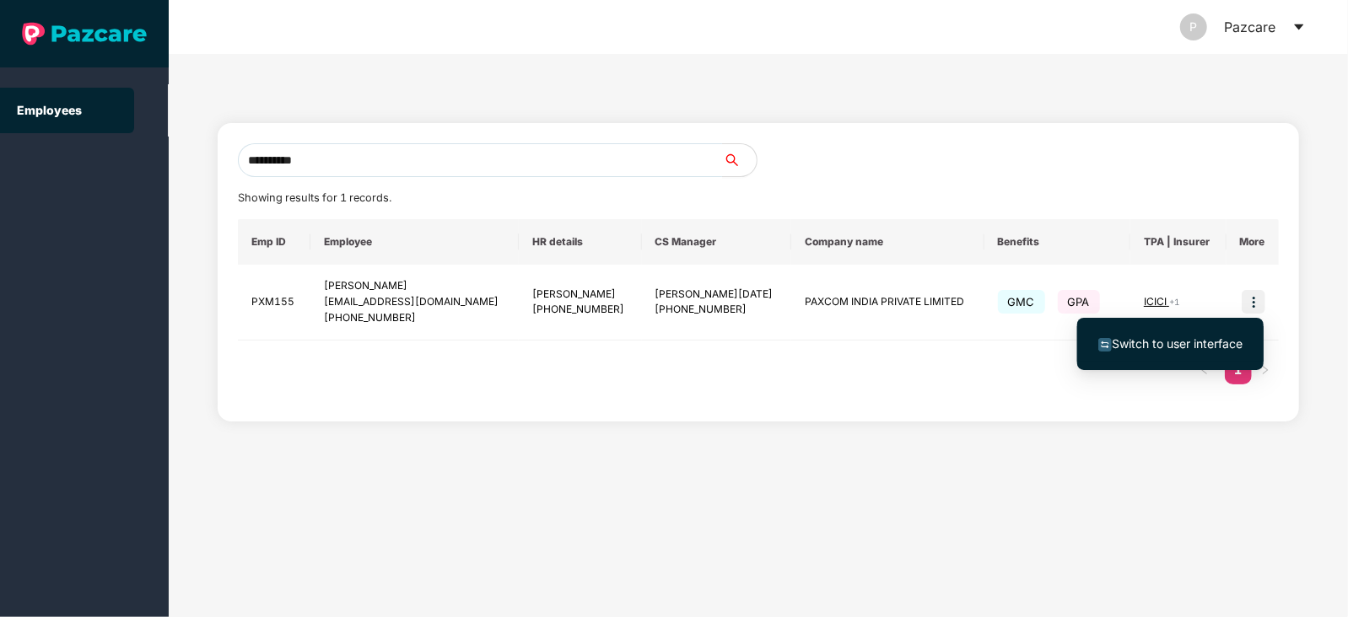
click at [1186, 341] on span "Switch to user interface" at bounding box center [1177, 344] width 131 height 14
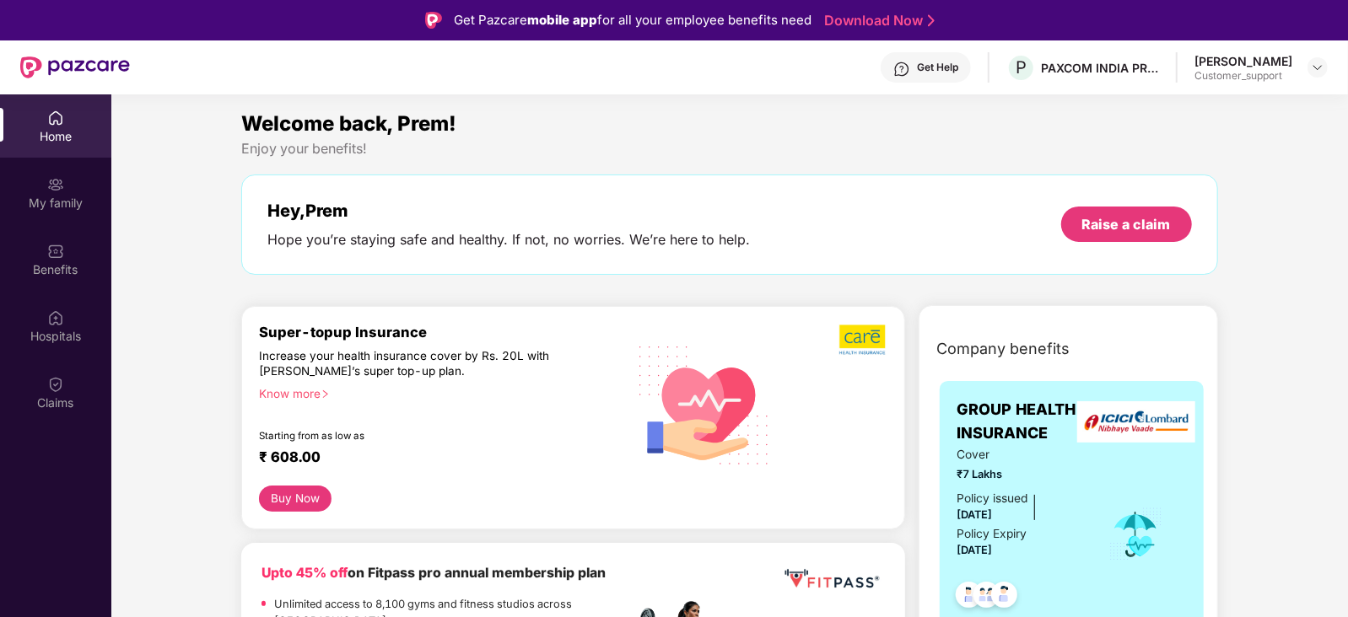
click at [310, 392] on div "Know more" at bounding box center [437, 392] width 356 height 12
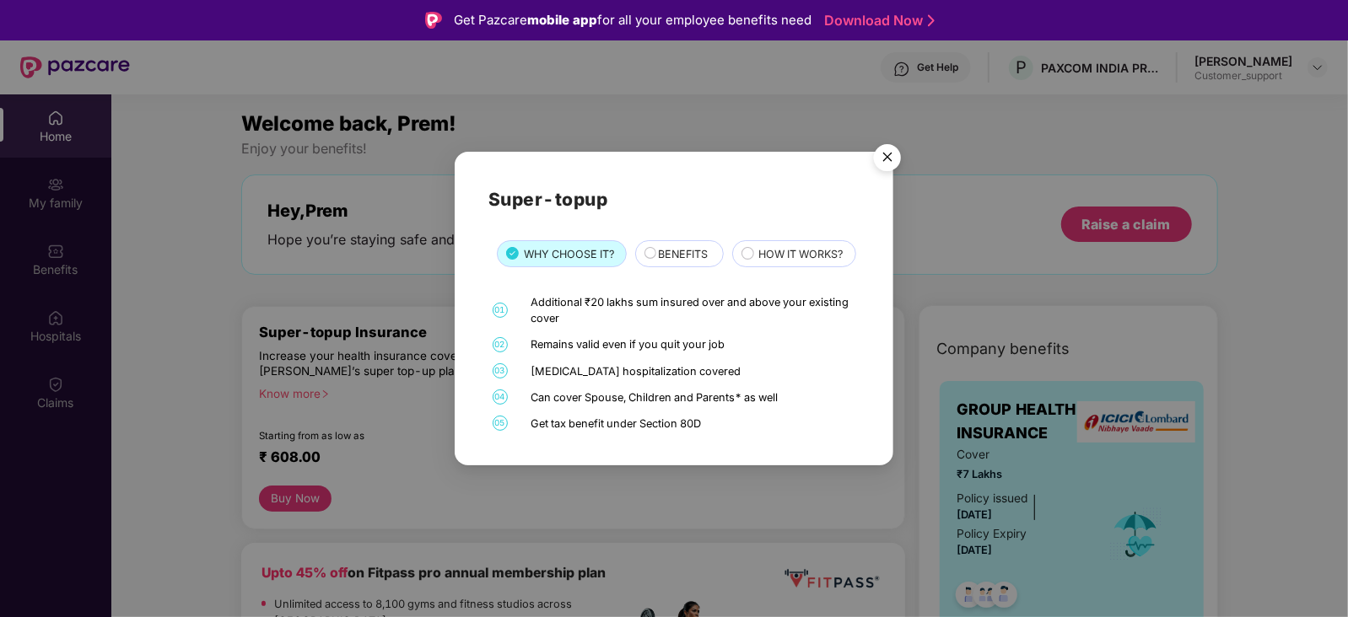
click at [890, 137] on img "Close" at bounding box center [887, 160] width 47 height 47
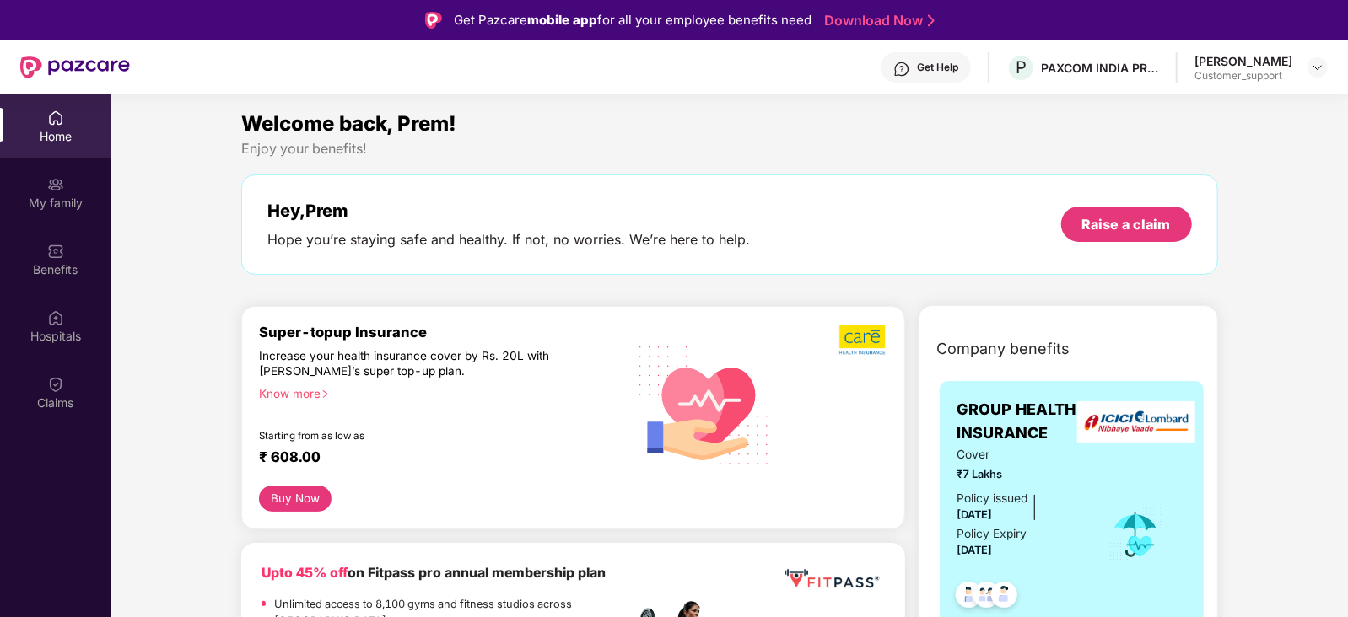
click at [290, 397] on div "Know more" at bounding box center [437, 392] width 356 height 12
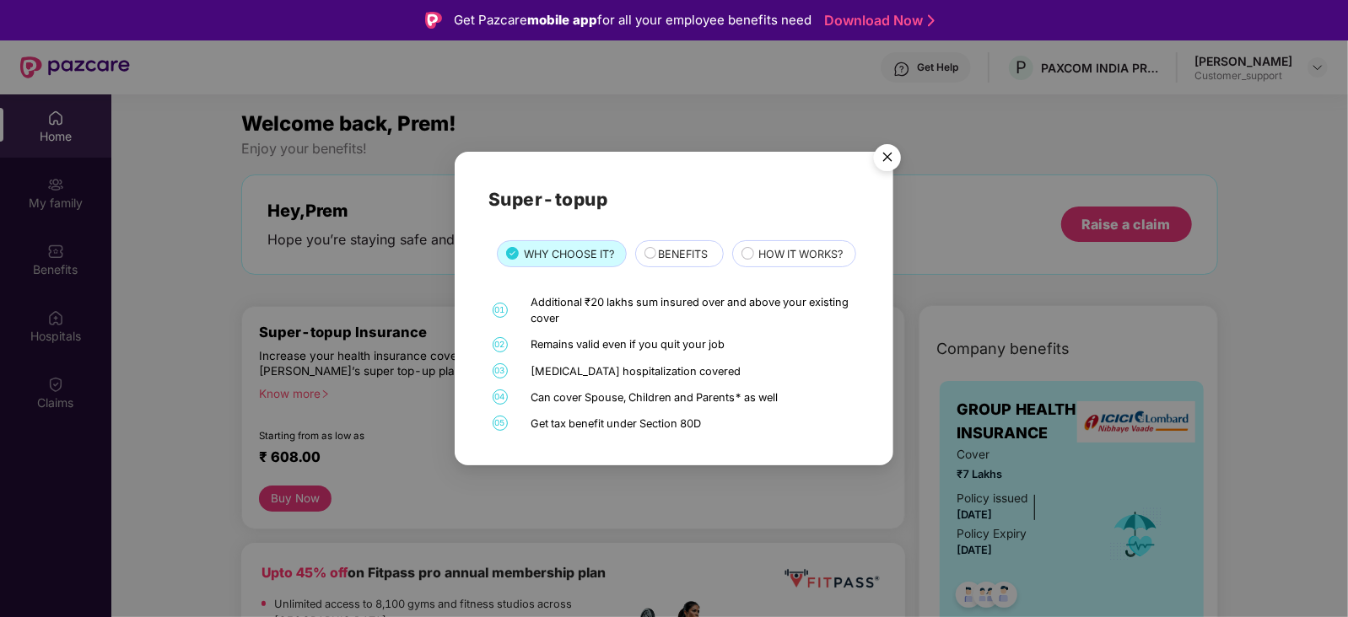
click at [654, 246] on div "BENEFITS" at bounding box center [682, 255] width 65 height 19
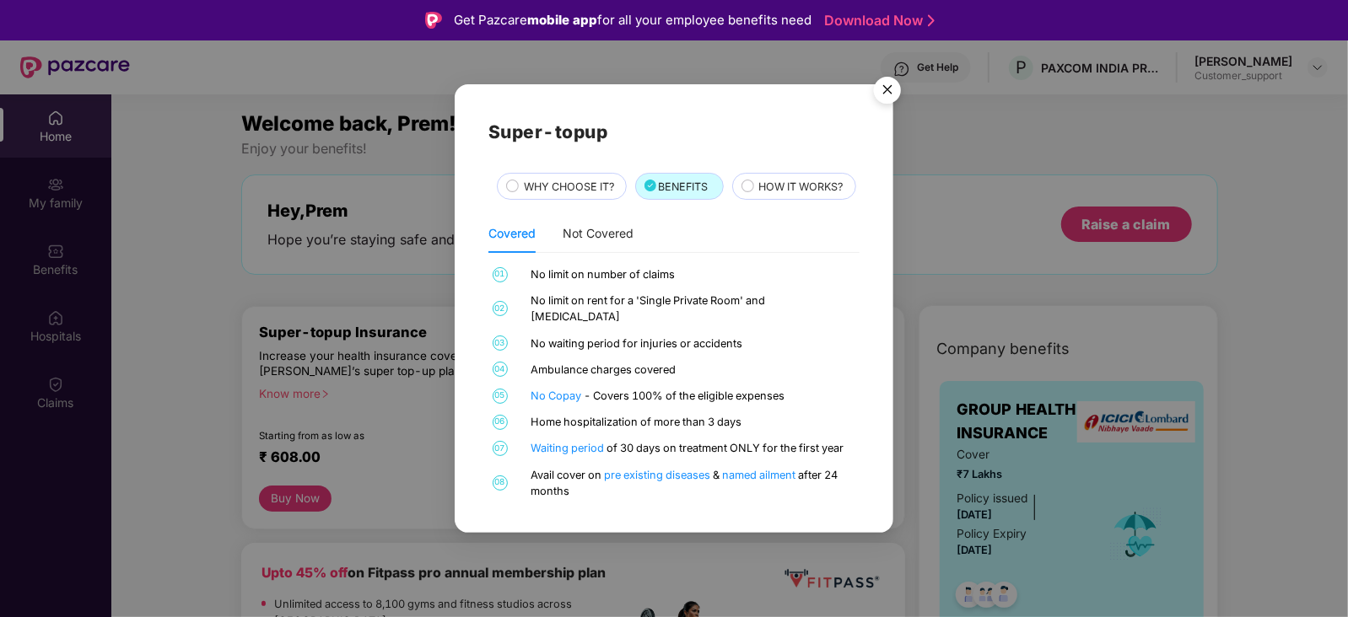
click at [890, 75] on img "Close" at bounding box center [887, 92] width 47 height 47
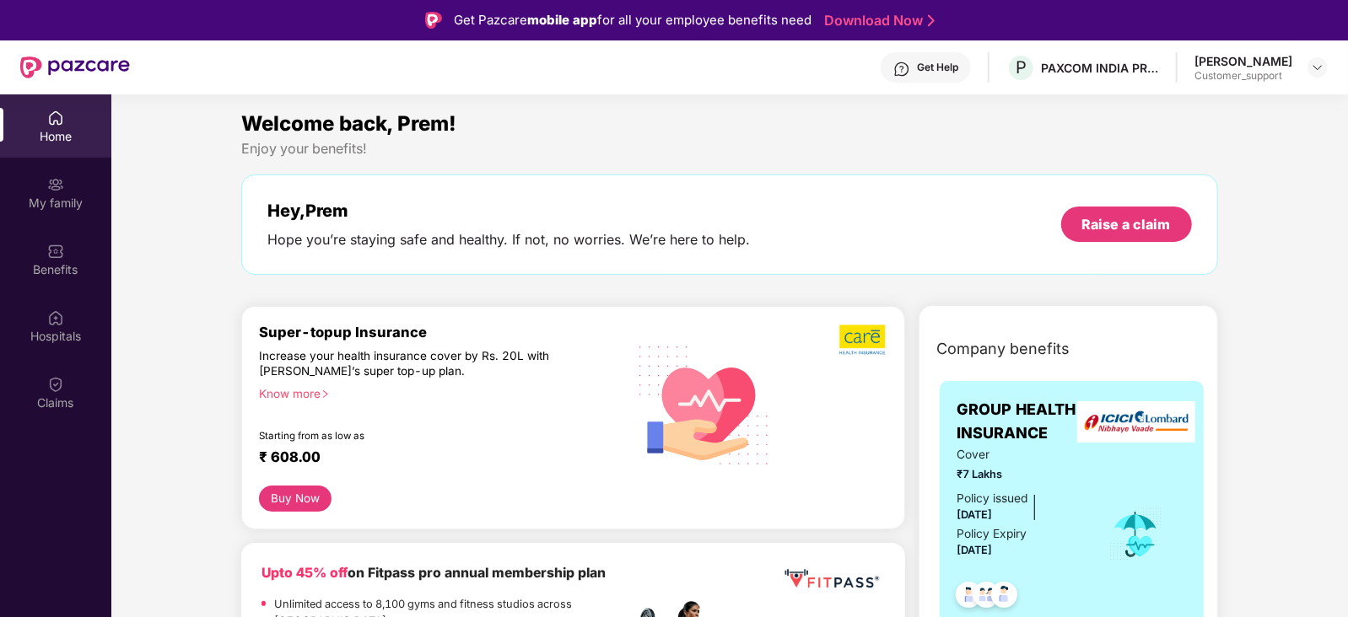
click at [318, 391] on div "Know more" at bounding box center [437, 392] width 356 height 12
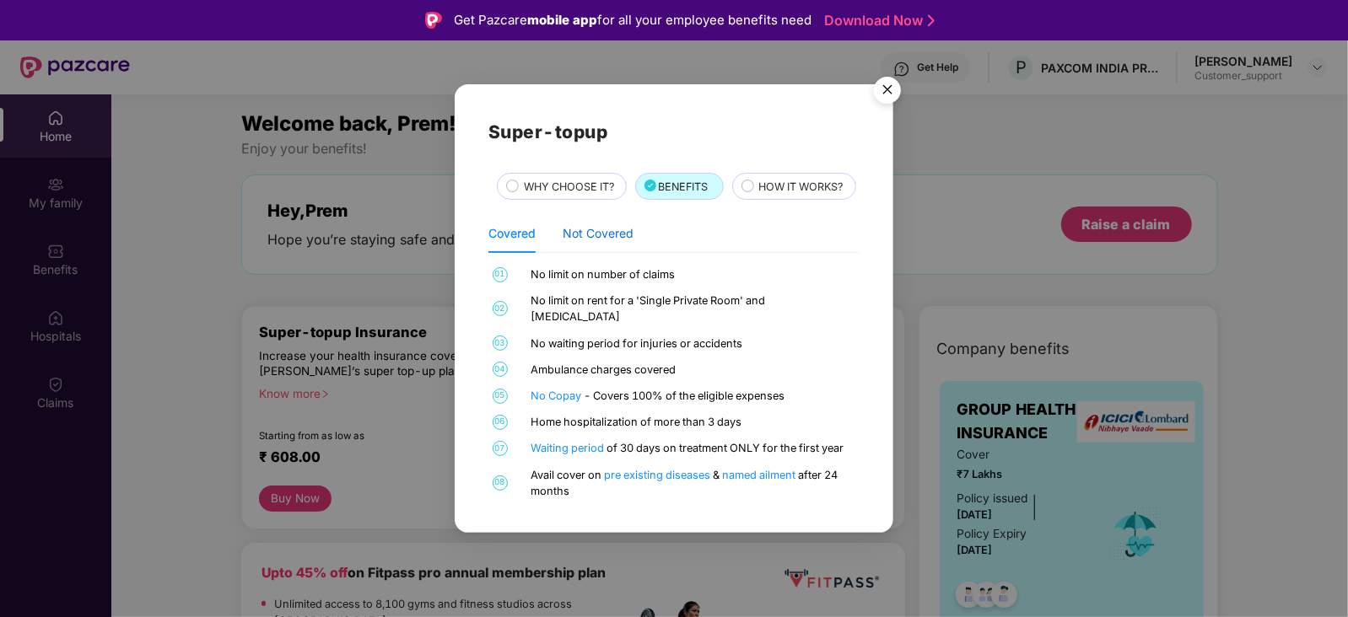
click at [618, 243] on div "Not Covered" at bounding box center [598, 233] width 71 height 19
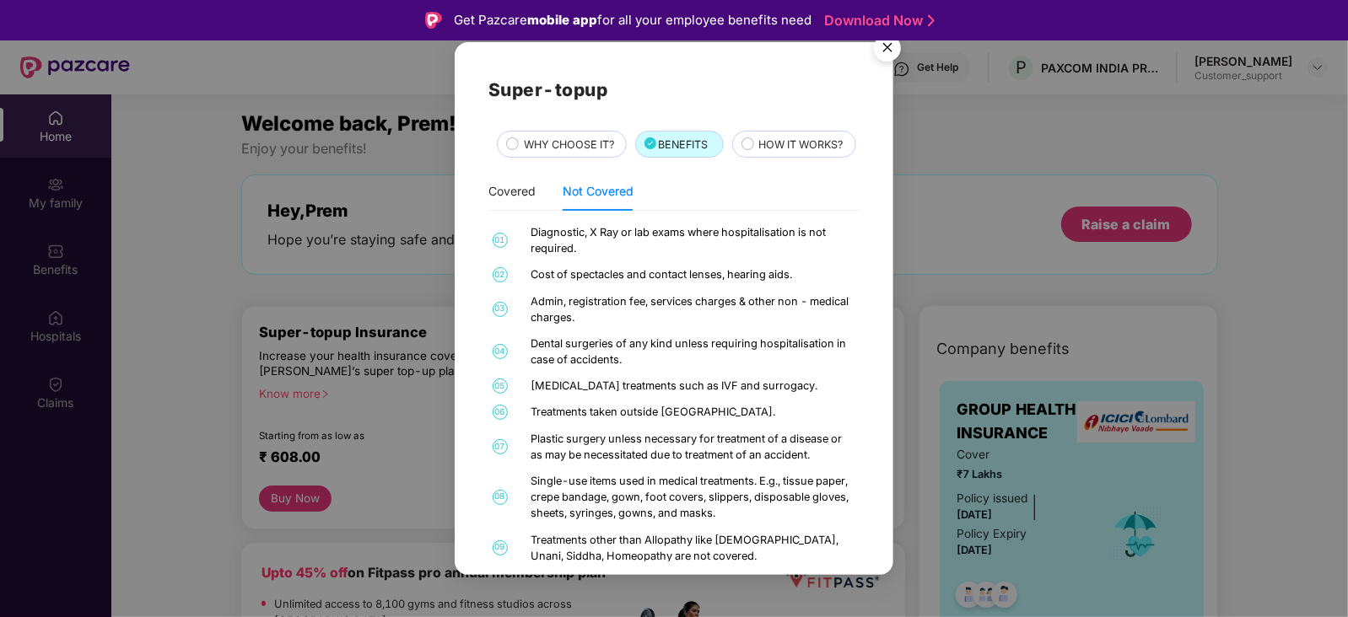
click at [891, 46] on img "Close" at bounding box center [887, 50] width 47 height 47
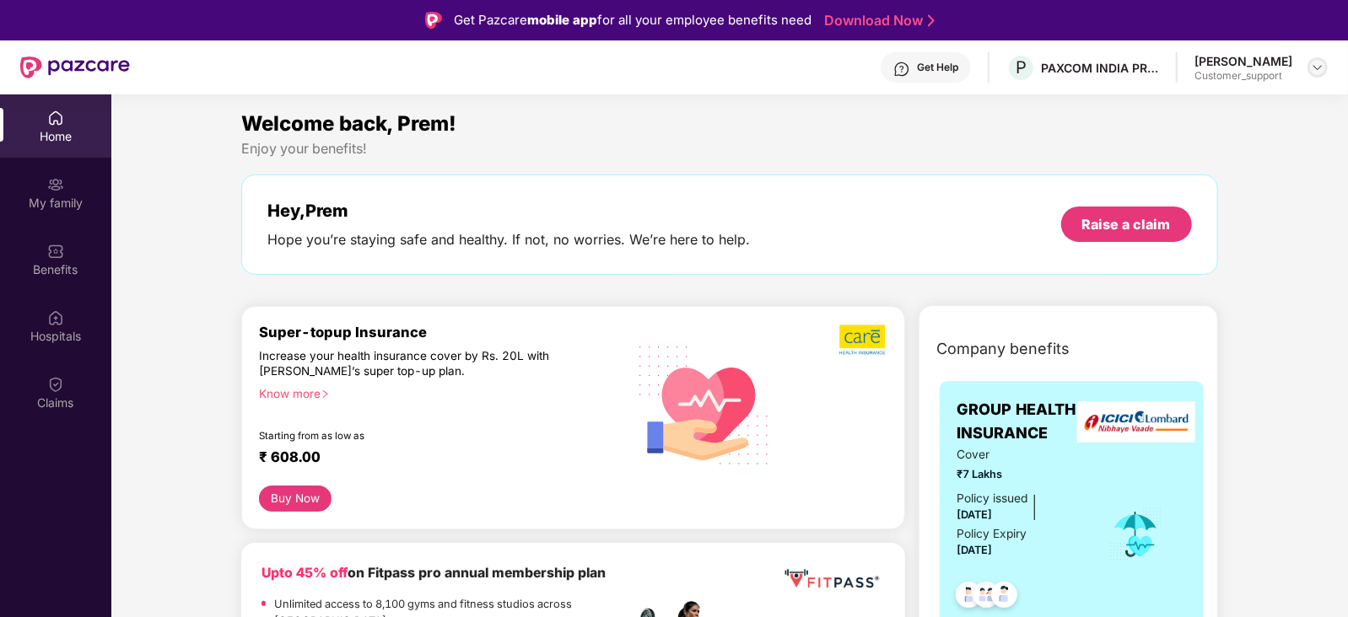
click at [1320, 65] on img at bounding box center [1317, 67] width 13 height 13
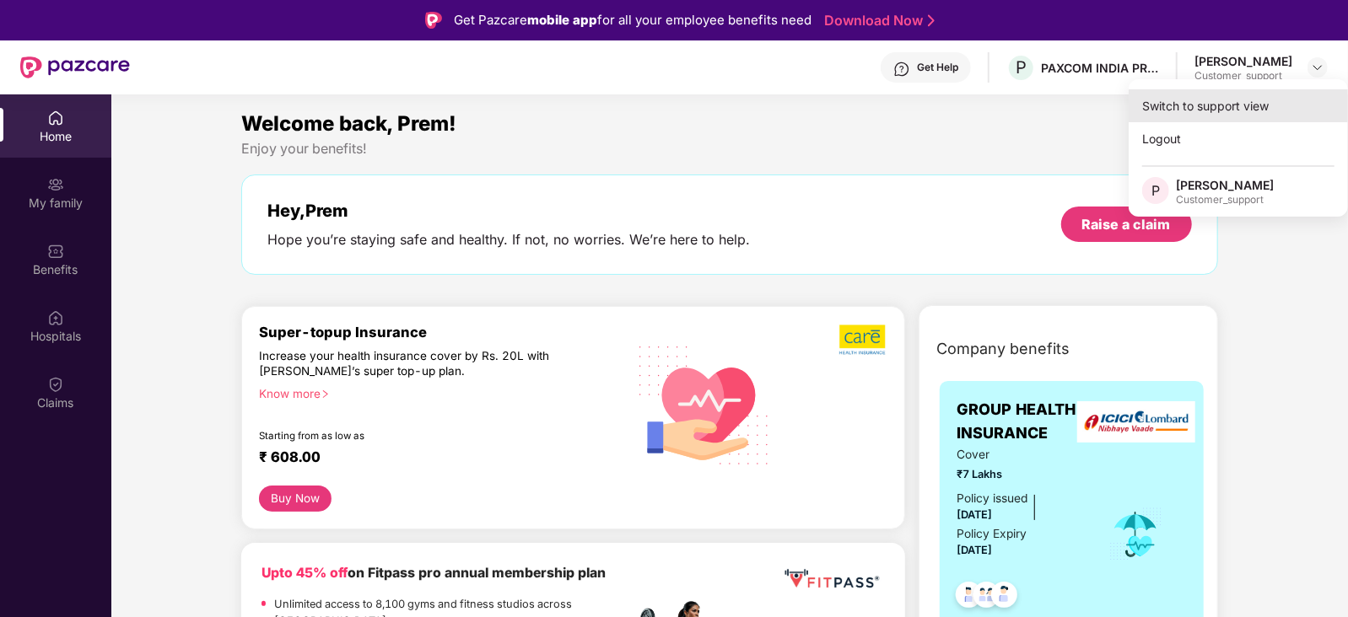
click at [1191, 97] on div "Switch to support view" at bounding box center [1237, 105] width 219 height 33
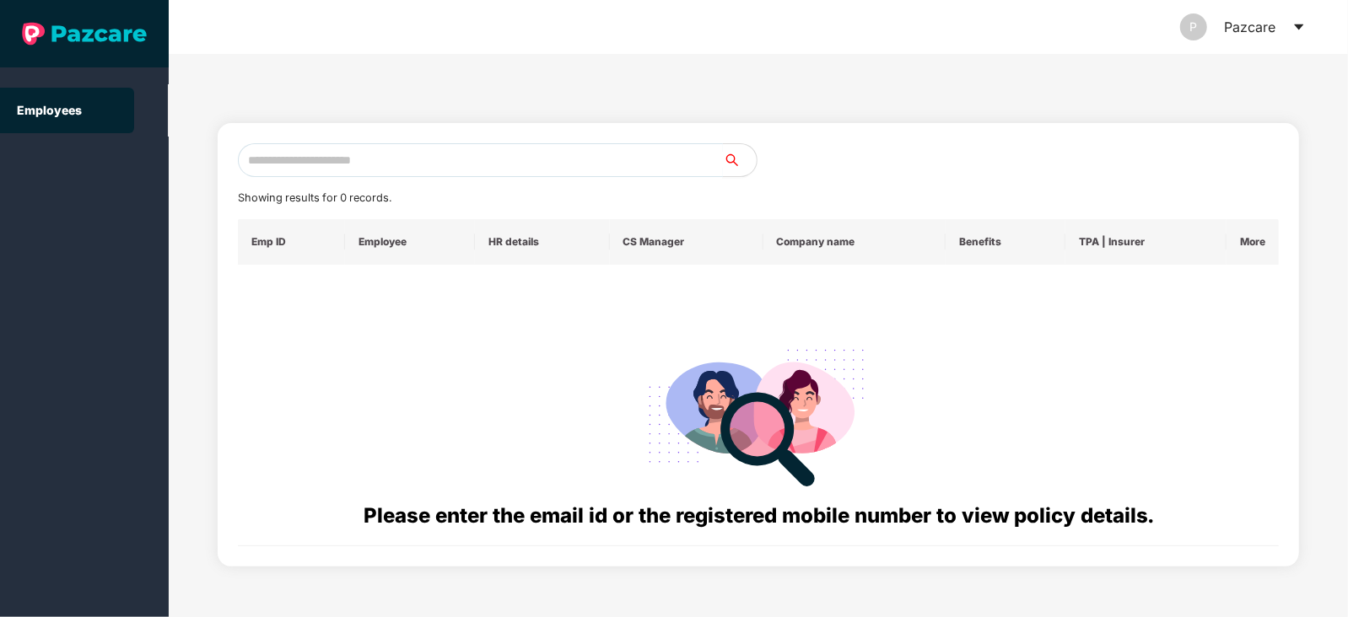
click at [495, 153] on input "text" at bounding box center [480, 160] width 485 height 34
paste input "**********"
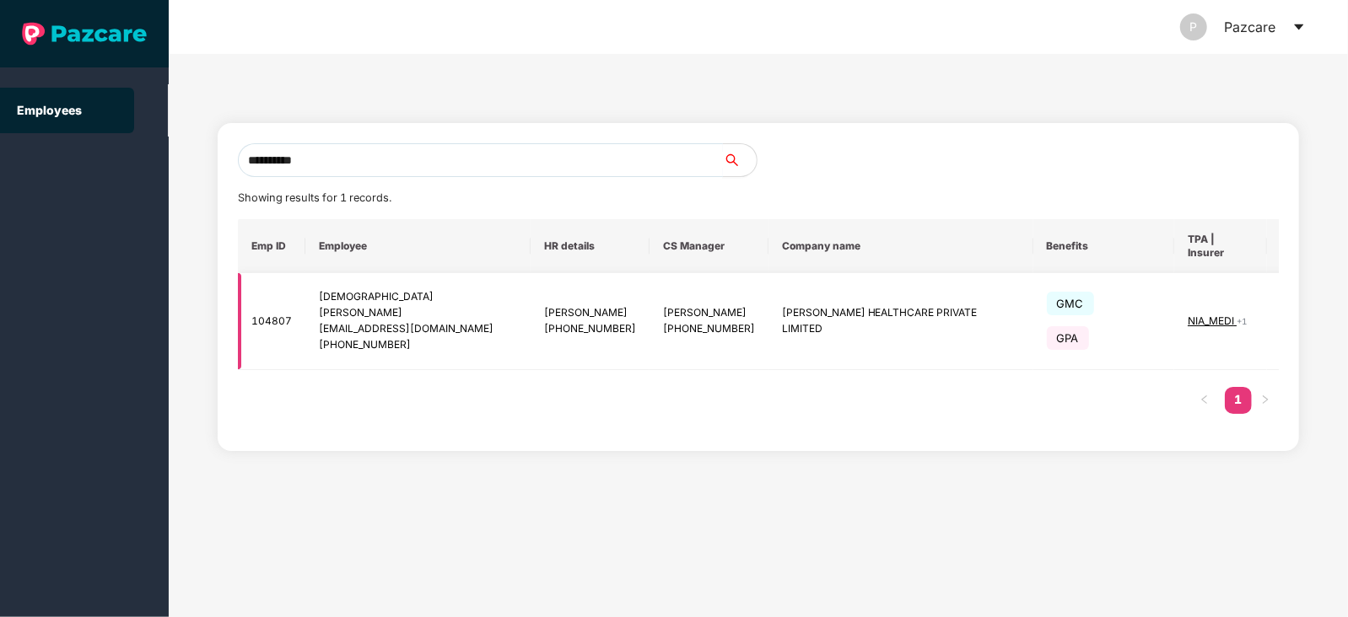
type input "**********"
click at [1284, 310] on img at bounding box center [1296, 322] width 24 height 24
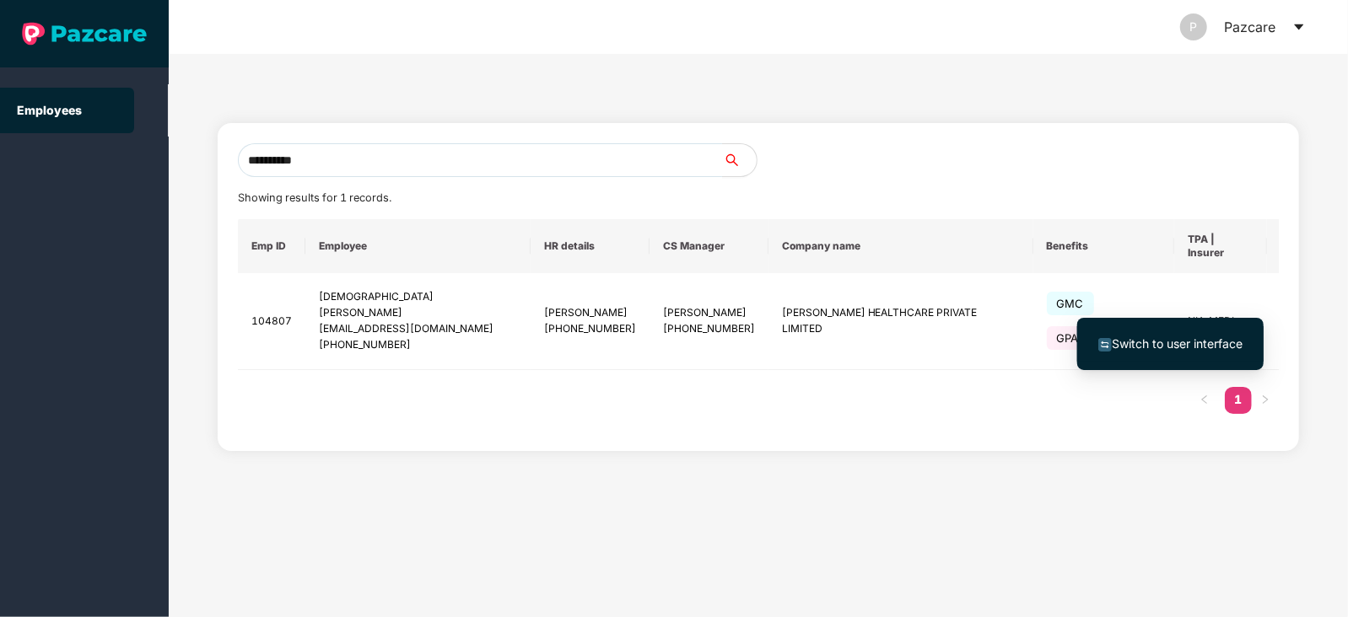
click at [1171, 339] on span "Switch to user interface" at bounding box center [1177, 344] width 131 height 14
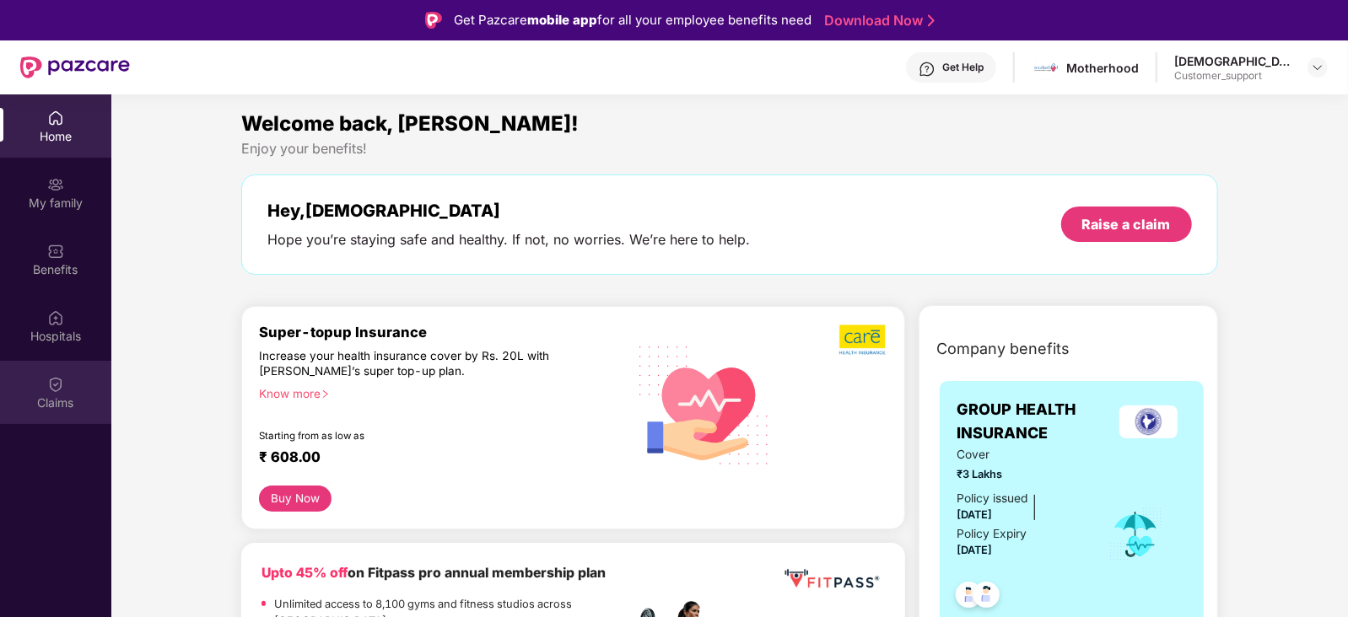
click at [40, 392] on div "Claims" at bounding box center [55, 392] width 111 height 63
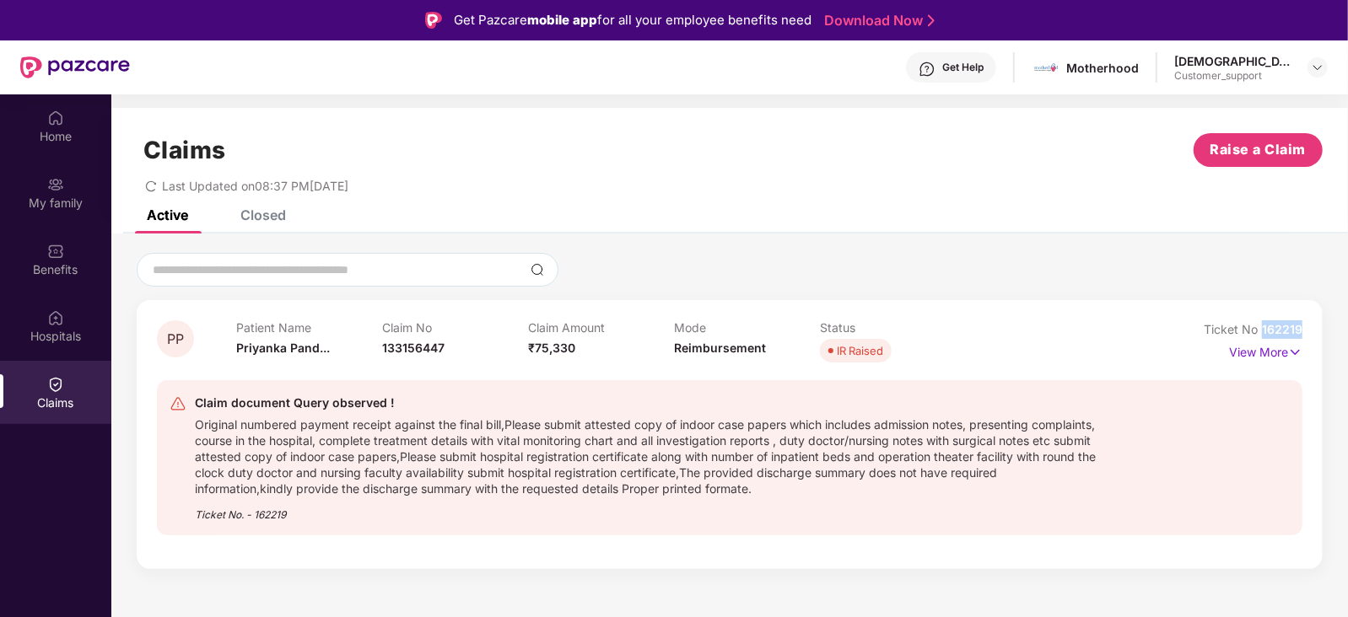
drag, startPoint x: 1303, startPoint y: 325, endPoint x: 1263, endPoint y: 328, distance: 39.8
click at [1263, 328] on div "PP Patient Name [PERSON_NAME]... Claim No 133156447 Claim Amount ₹75,330 Mode R…" at bounding box center [730, 434] width 1186 height 269
copy span "162219"
click at [1319, 66] on img at bounding box center [1317, 67] width 13 height 13
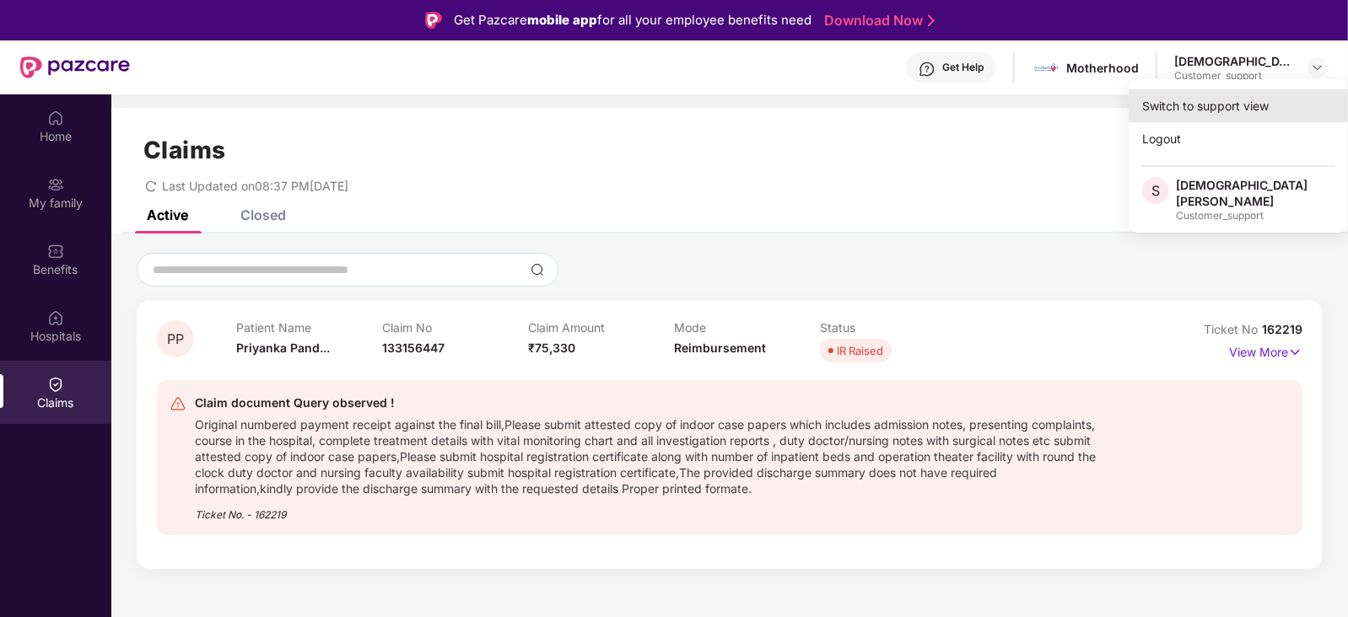
click at [1229, 94] on div "Switch to support view" at bounding box center [1237, 105] width 219 height 33
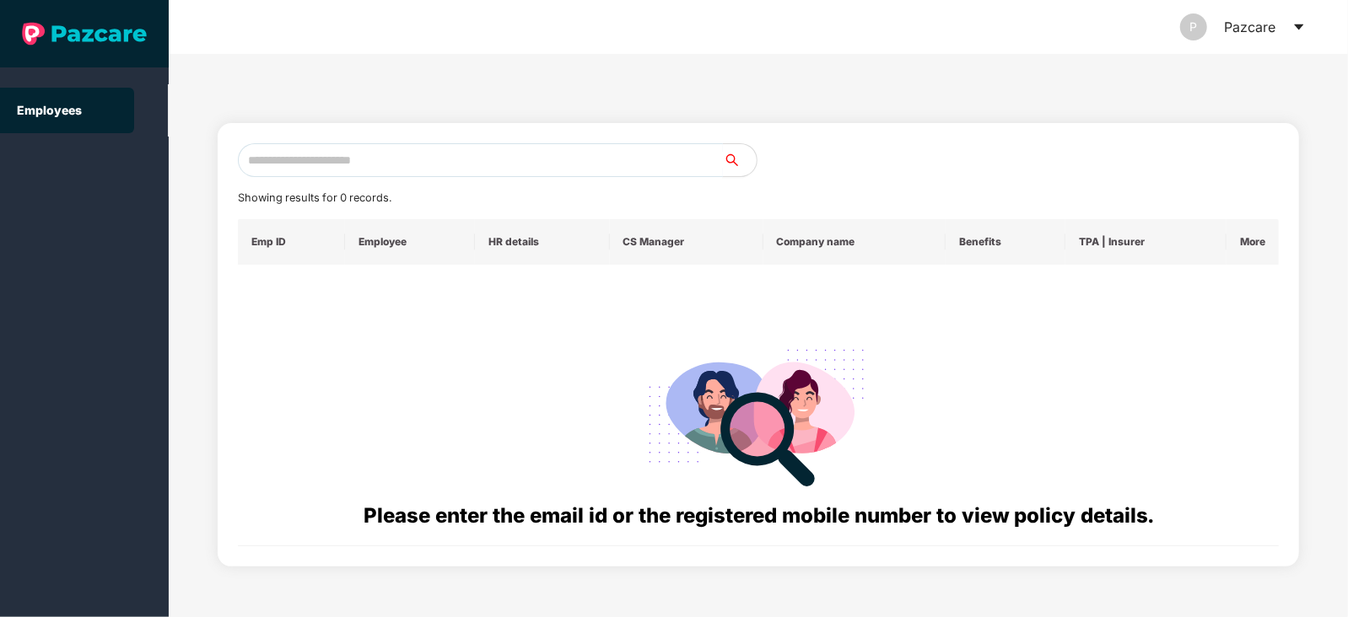
click at [444, 155] on input "text" at bounding box center [480, 160] width 485 height 34
paste input "**********"
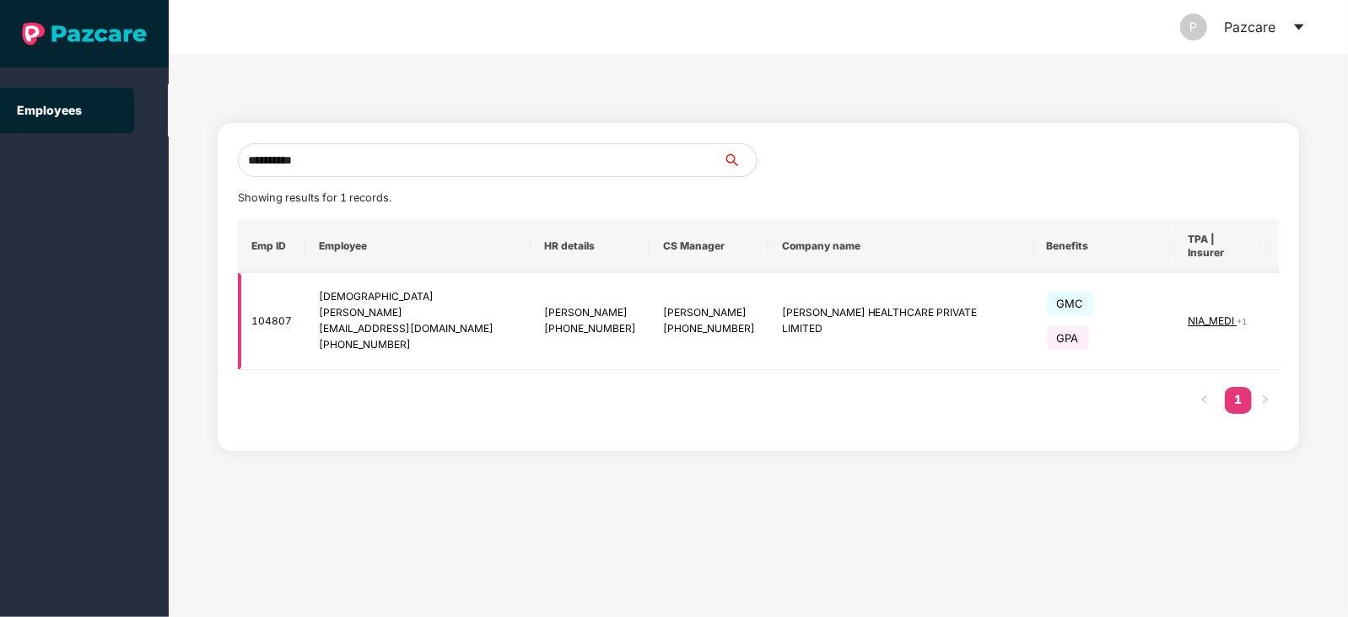
type input "**********"
click at [1174, 311] on td "NIA_MEDI + 1" at bounding box center [1220, 321] width 93 height 97
click at [1187, 315] on span "NIA_MEDI" at bounding box center [1211, 321] width 49 height 13
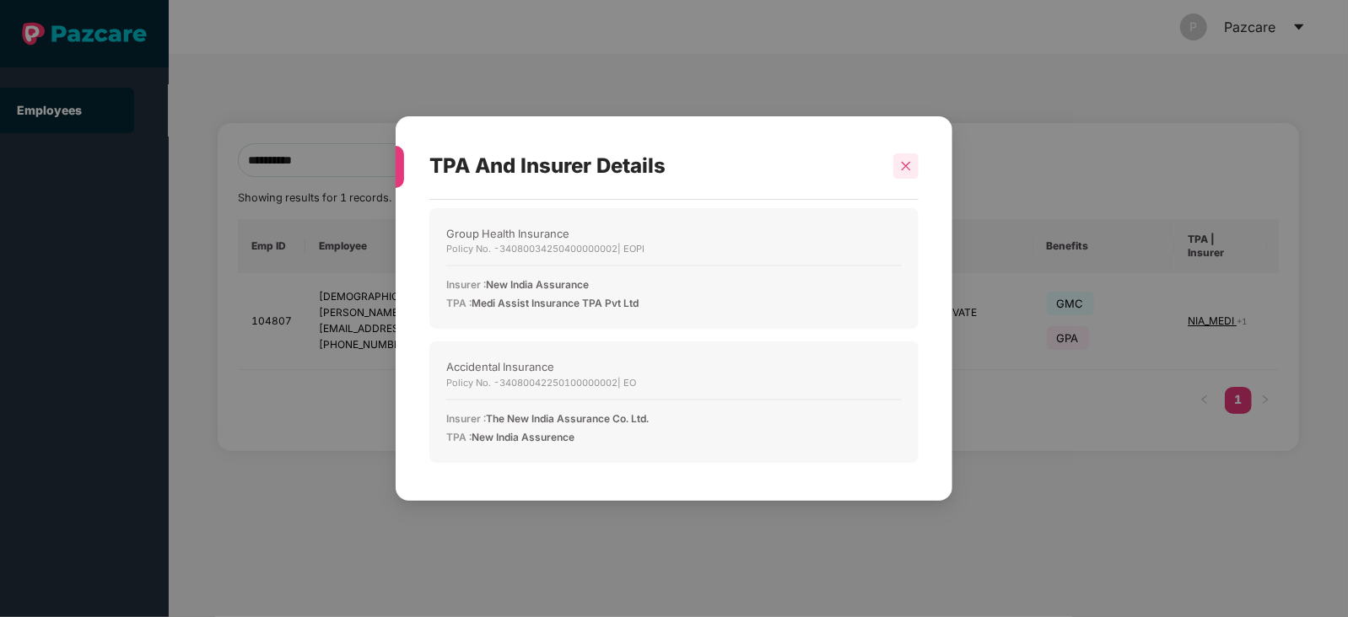
click at [902, 168] on icon "close" at bounding box center [906, 166] width 12 height 12
